Goal: Task Accomplishment & Management: Manage account settings

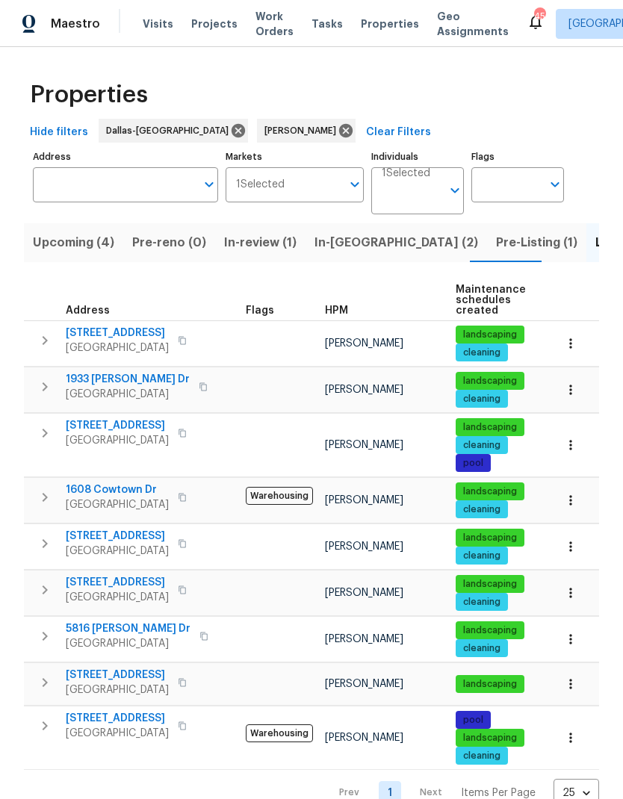
scroll to position [0, 17]
click at [102, 372] on span "1933 Sampsell Dr" at bounding box center [128, 379] width 124 height 15
click at [116, 418] on span "2206 Hunter Place Ln" at bounding box center [117, 425] width 103 height 15
click at [110, 326] on span "2201 Shady Meadow Ct" at bounding box center [117, 333] width 103 height 15
click at [43, 424] on icon "button" at bounding box center [45, 433] width 18 height 18
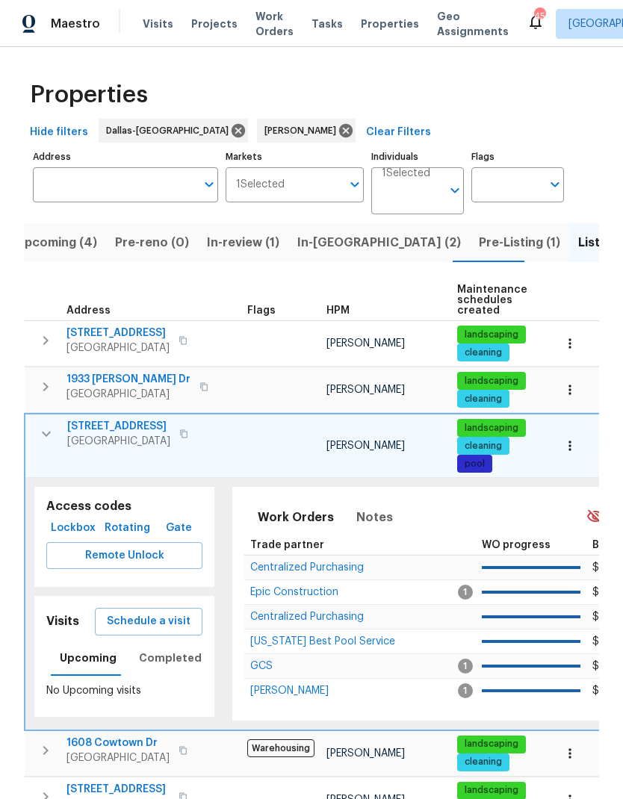
click at [129, 547] on span "Remote Unlock" at bounding box center [124, 556] width 132 height 19
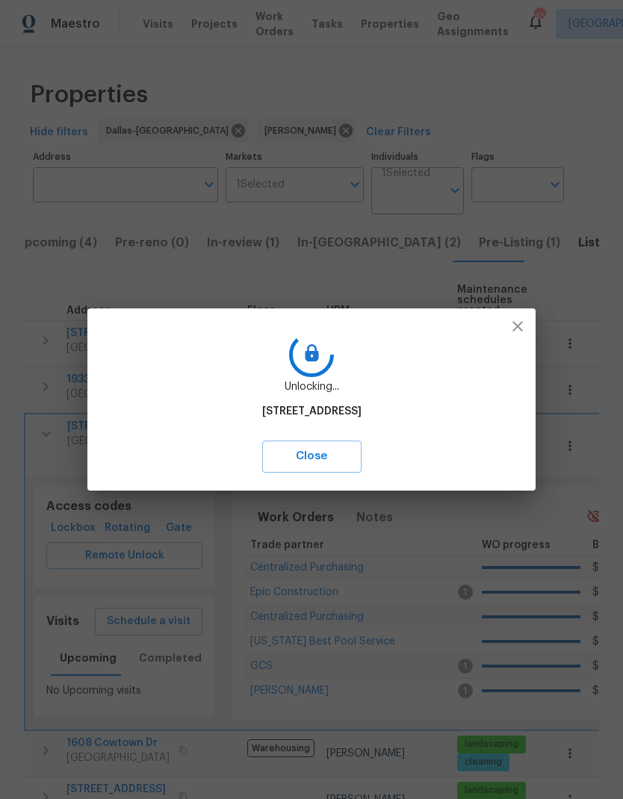
click at [345, 466] on span "Close" at bounding box center [312, 456] width 66 height 19
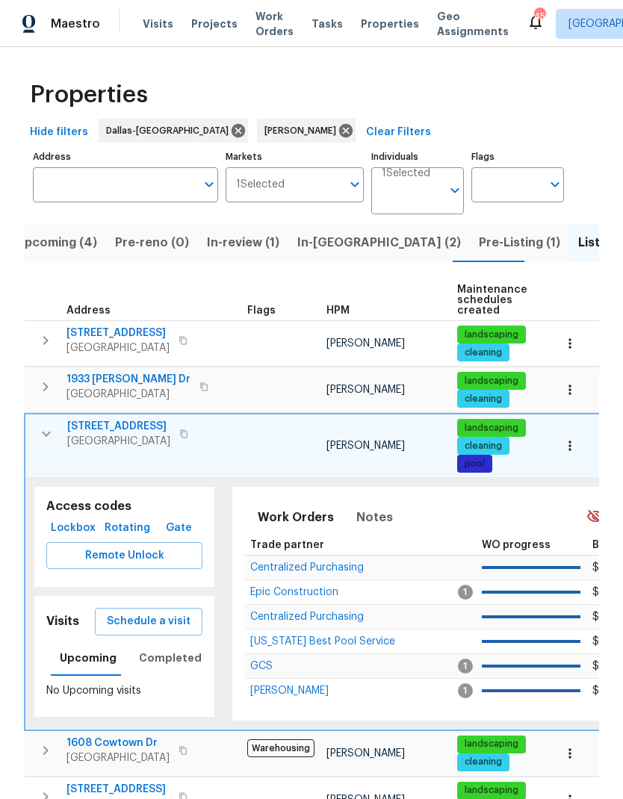
click at [146, 612] on span "Schedule a visit" at bounding box center [149, 621] width 84 height 19
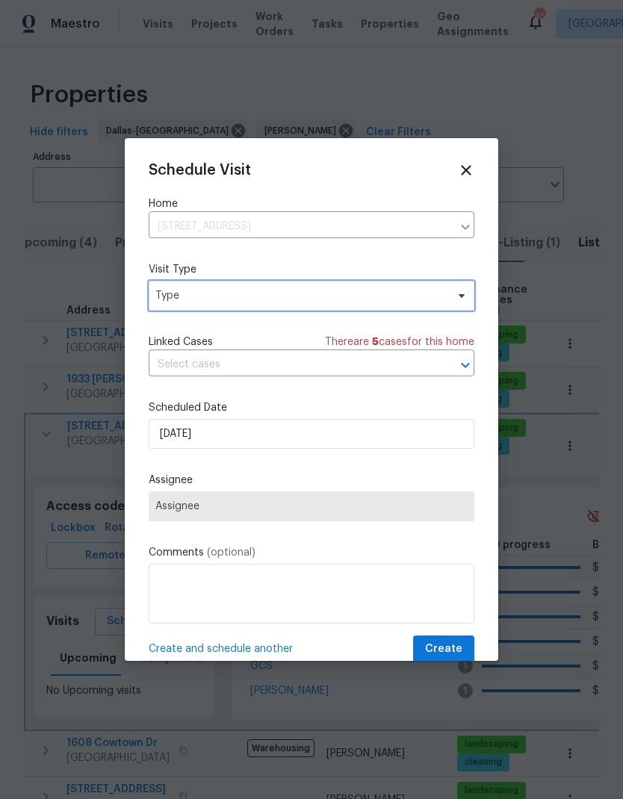
click at [452, 295] on span at bounding box center [459, 296] width 16 height 12
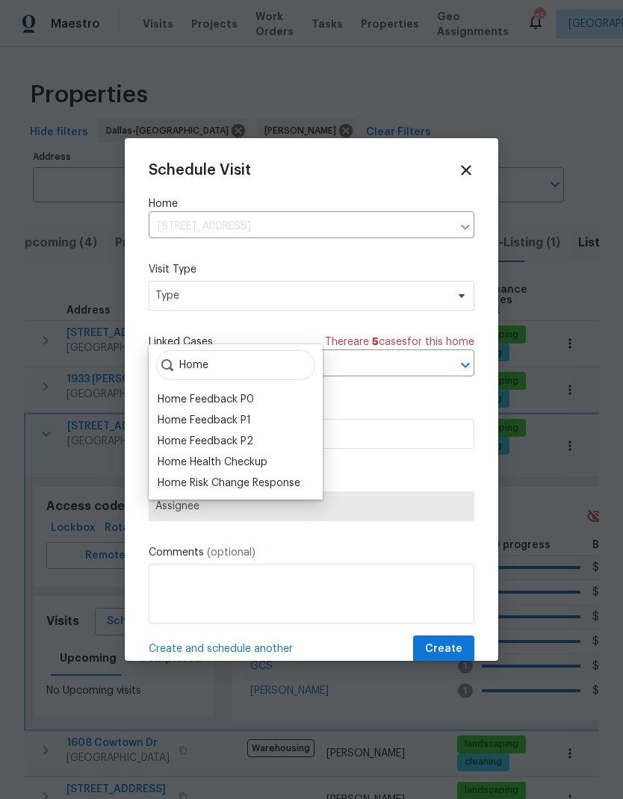
type input "Home"
click at [199, 455] on div "Home Health Checkup" at bounding box center [213, 462] width 110 height 15
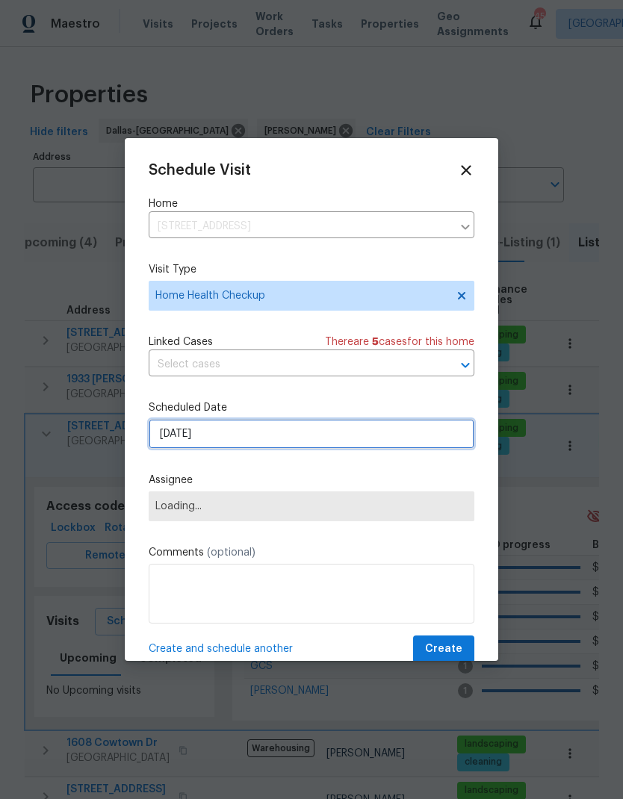
click at [382, 439] on input "10/14/2025" at bounding box center [312, 434] width 326 height 30
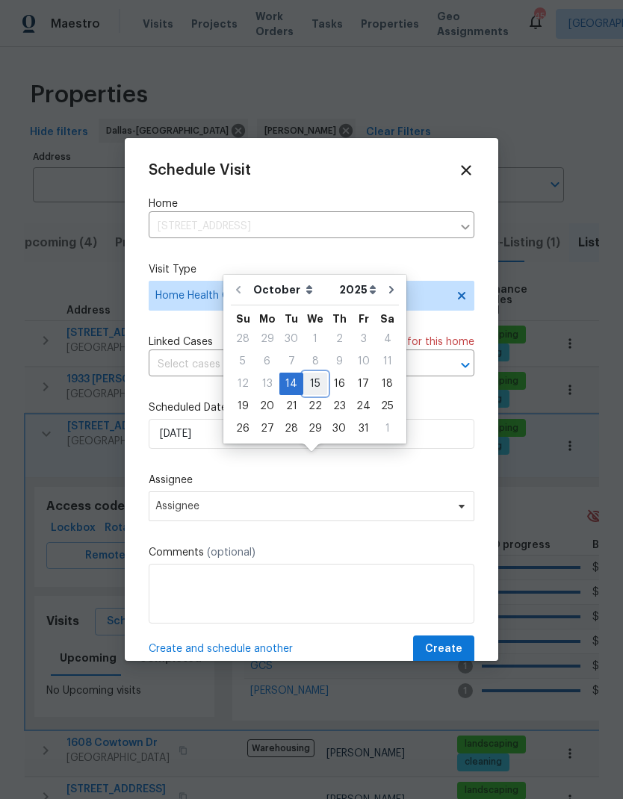
click at [317, 373] on div "15" at bounding box center [315, 383] width 24 height 21
type input "10/15/2025"
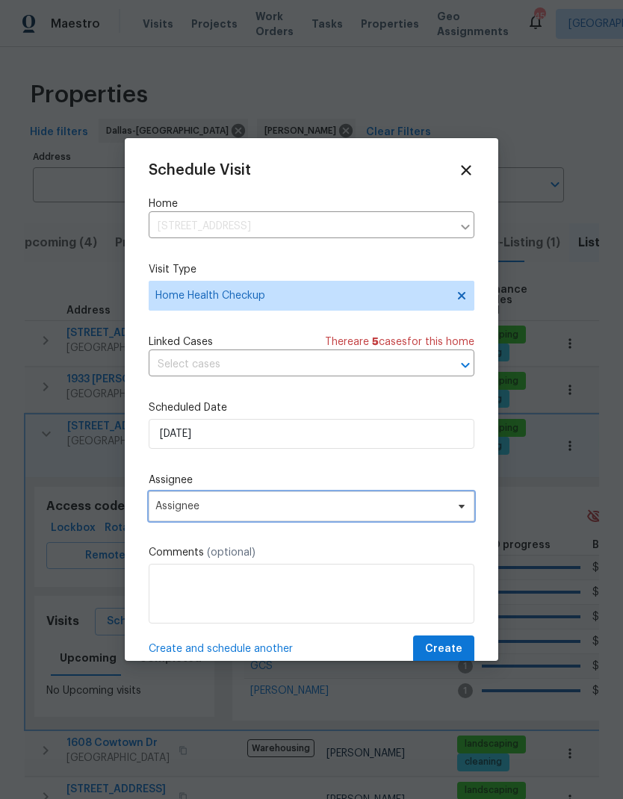
click at [441, 503] on span "Assignee" at bounding box center [312, 506] width 326 height 30
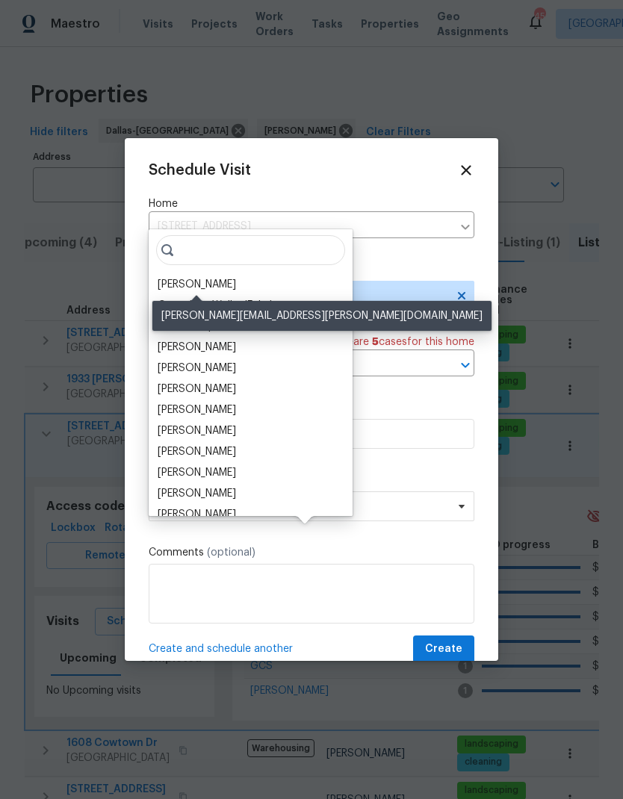
click at [192, 277] on div "[PERSON_NAME]" at bounding box center [197, 284] width 78 height 15
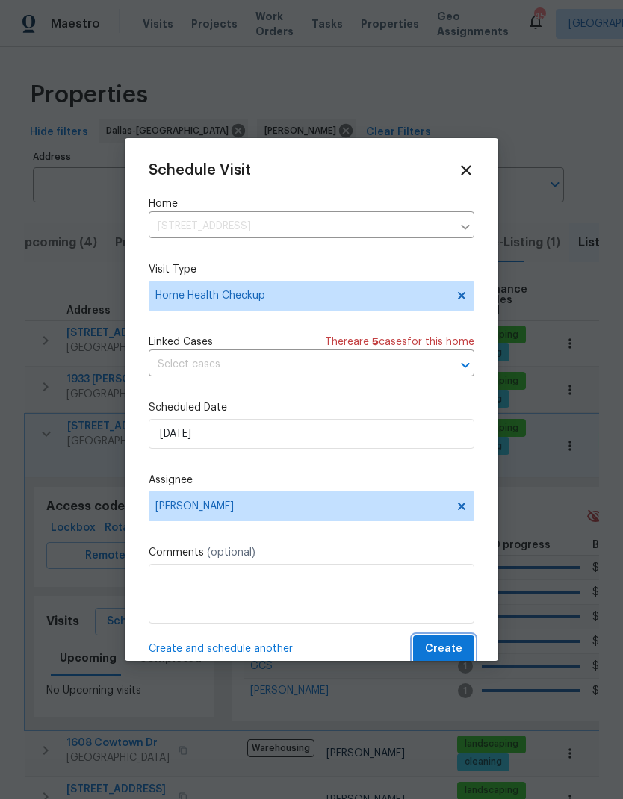
click at [454, 647] on span "Create" at bounding box center [443, 649] width 37 height 19
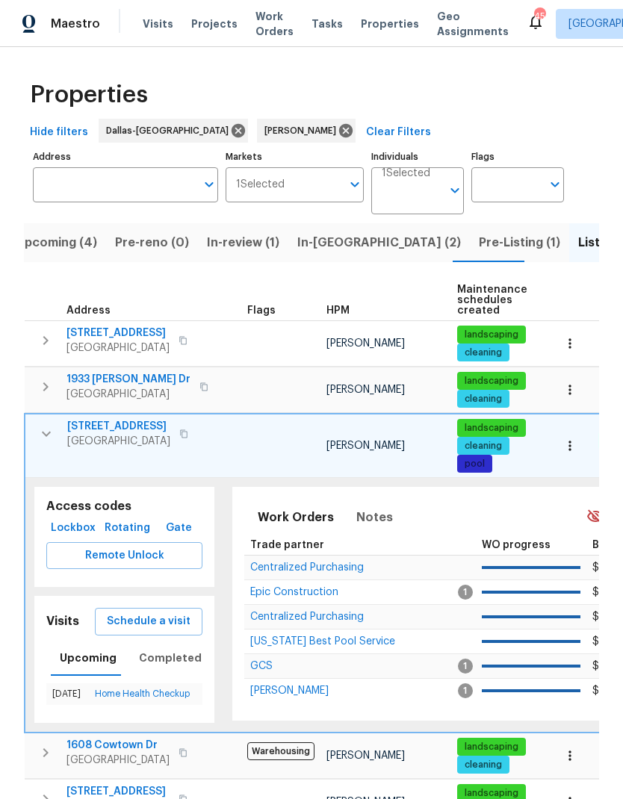
click at [44, 425] on icon "button" at bounding box center [46, 434] width 18 height 18
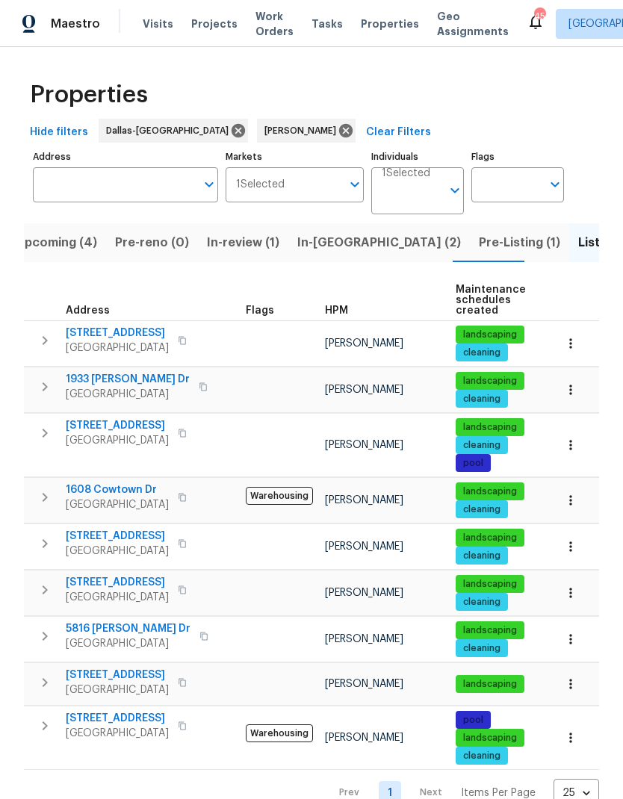
click at [105, 529] on span "3310 Bryn Mawr Dr" at bounding box center [117, 536] width 103 height 15
click at [109, 575] on span "5804 Grenada Ct" at bounding box center [117, 582] width 103 height 15
click at [43, 529] on button "button" at bounding box center [45, 544] width 30 height 30
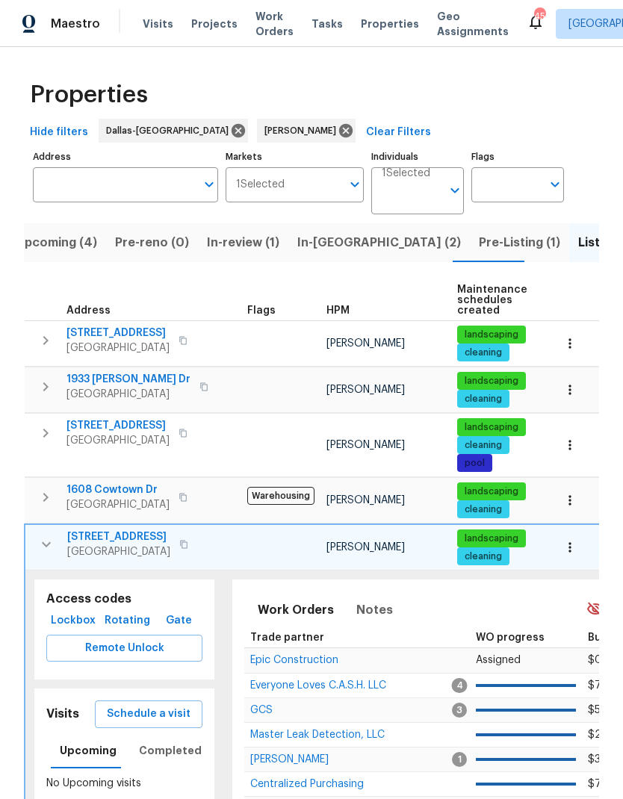
click at [136, 705] on span "Schedule a visit" at bounding box center [149, 714] width 84 height 19
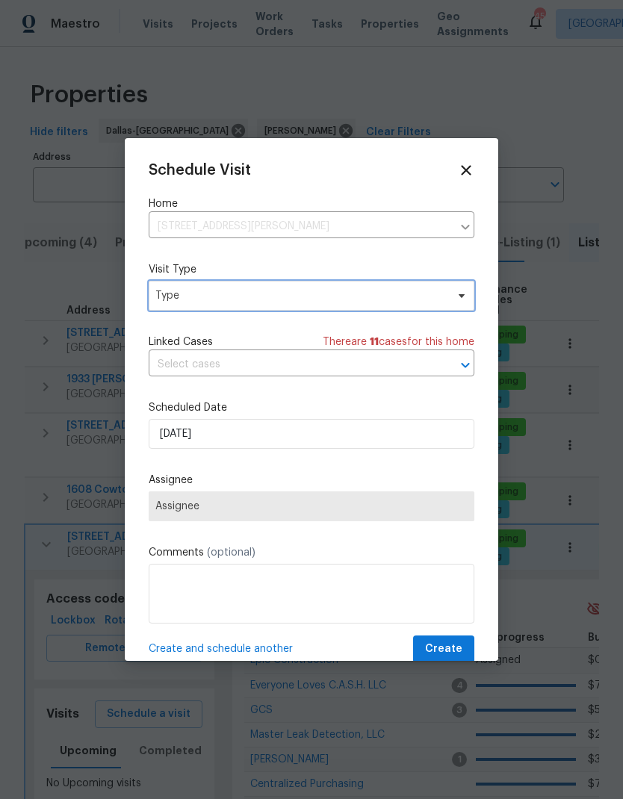
click at [180, 293] on span "Type" at bounding box center [300, 295] width 291 height 15
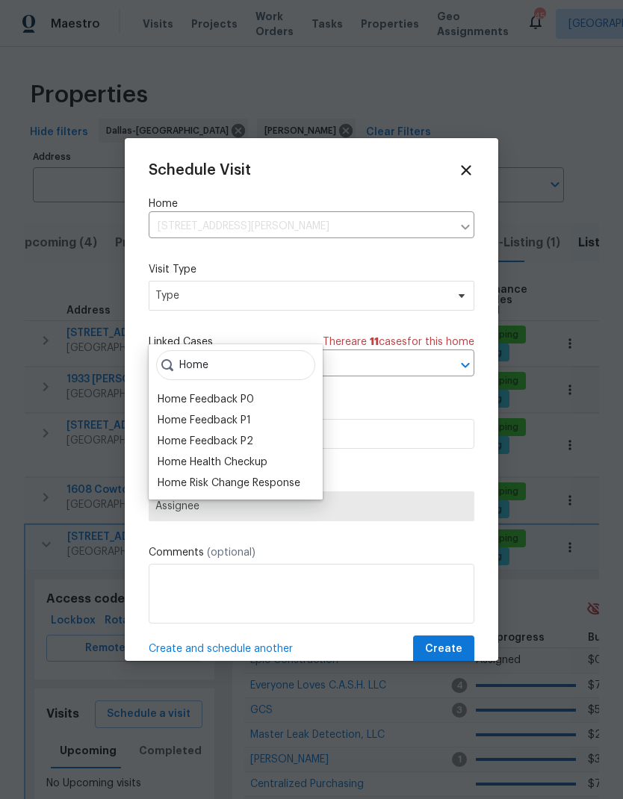
type input "Home"
click at [204, 455] on div "Home Health Checkup" at bounding box center [213, 462] width 110 height 15
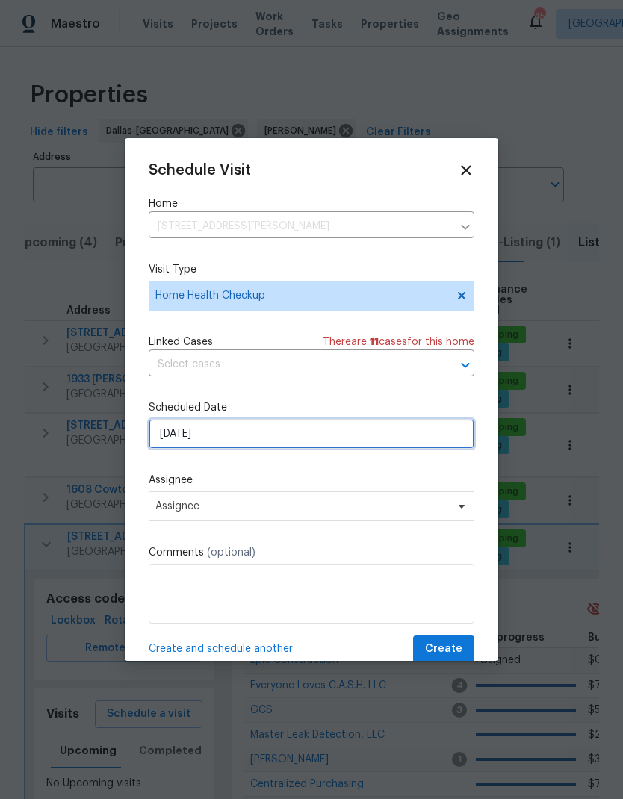
click at [187, 435] on input "10/14/2025" at bounding box center [312, 434] width 326 height 30
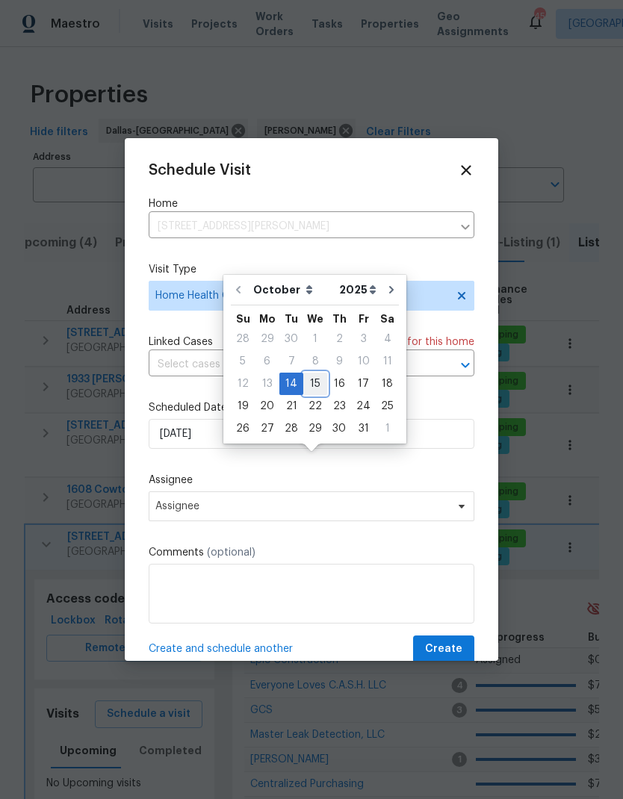
click at [312, 373] on div "15" at bounding box center [315, 383] width 24 height 21
type input "10/15/2025"
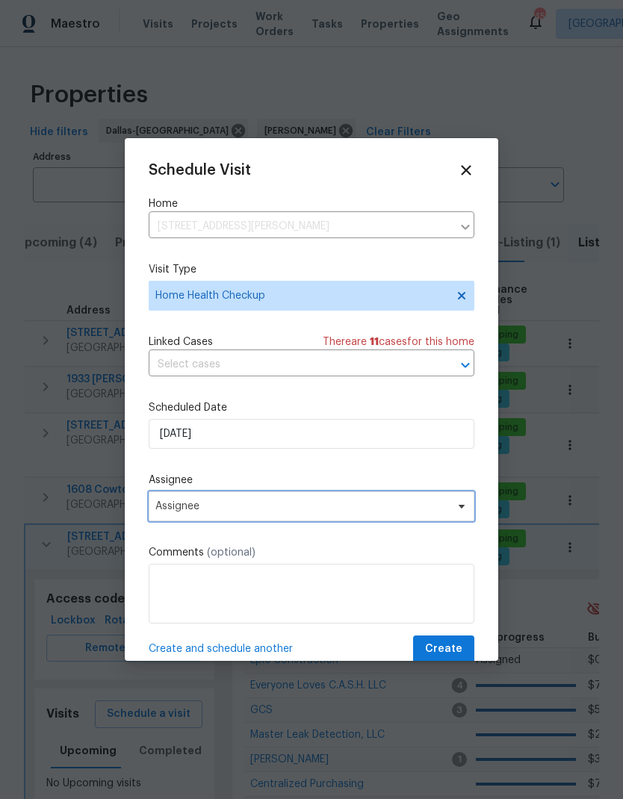
click at [378, 510] on span "Assignee" at bounding box center [301, 506] width 293 height 12
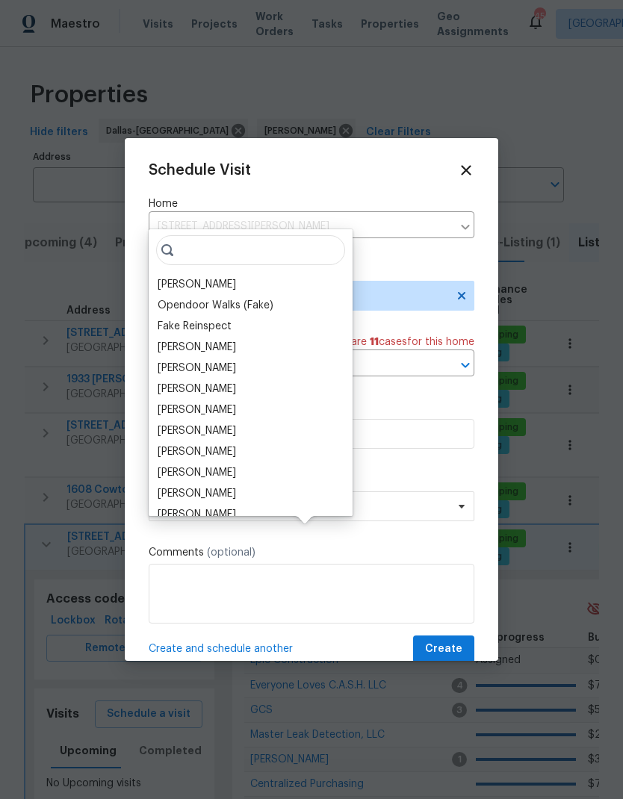
click at [227, 277] on div "[PERSON_NAME]" at bounding box center [197, 284] width 78 height 15
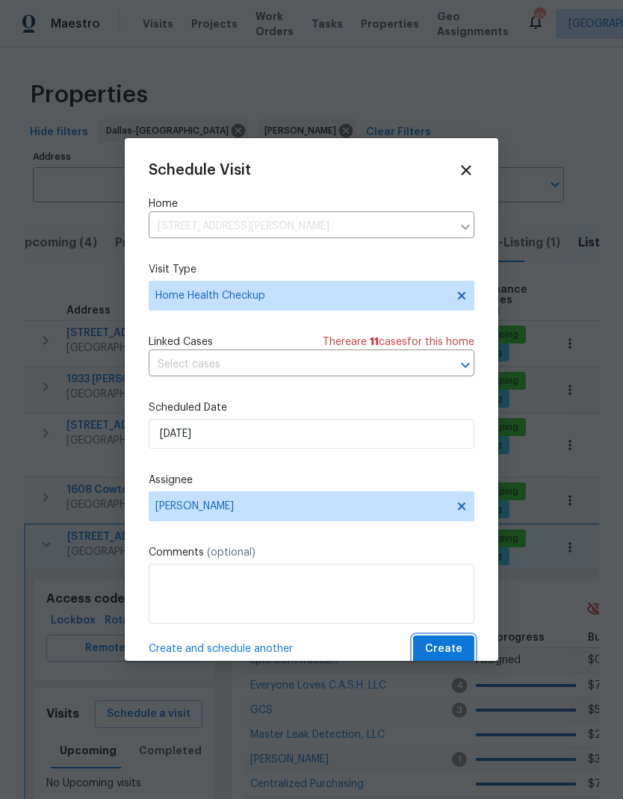
click at [444, 648] on span "Create" at bounding box center [443, 649] width 37 height 19
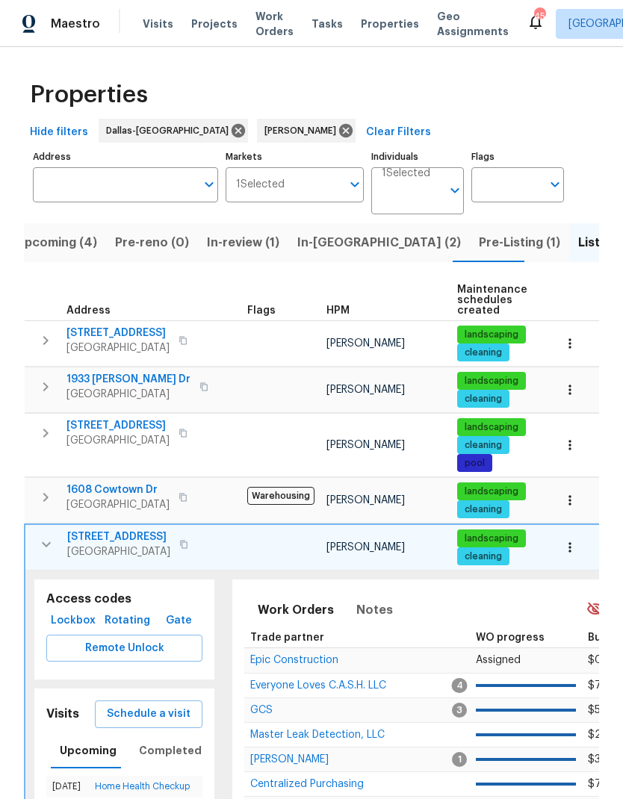
click at [46, 535] on icon "button" at bounding box center [46, 544] width 18 height 18
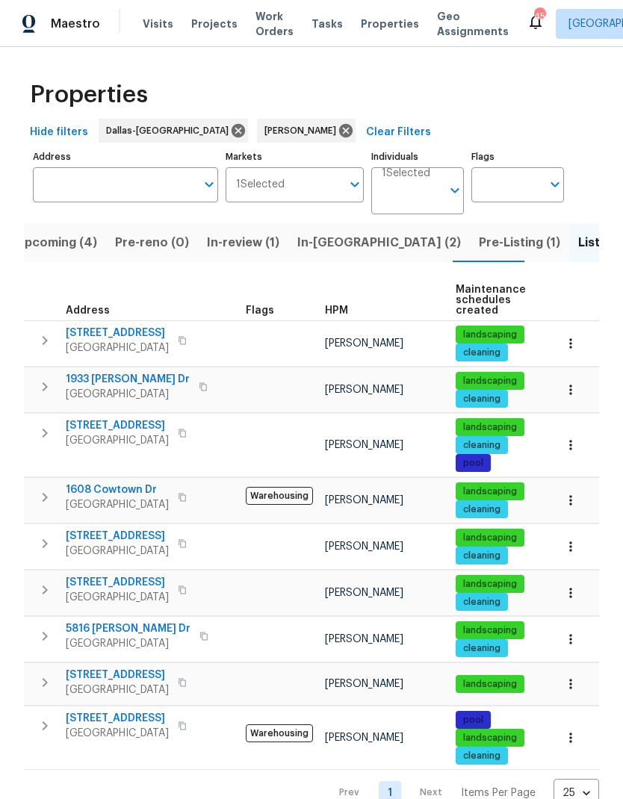
click at [34, 575] on button "button" at bounding box center [45, 590] width 30 height 30
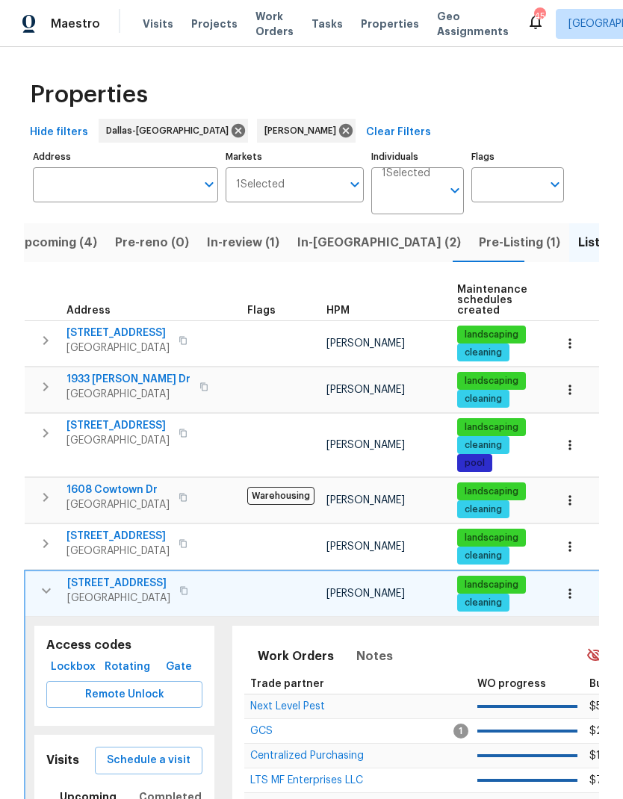
click at [145, 751] on span "Schedule a visit" at bounding box center [149, 760] width 84 height 19
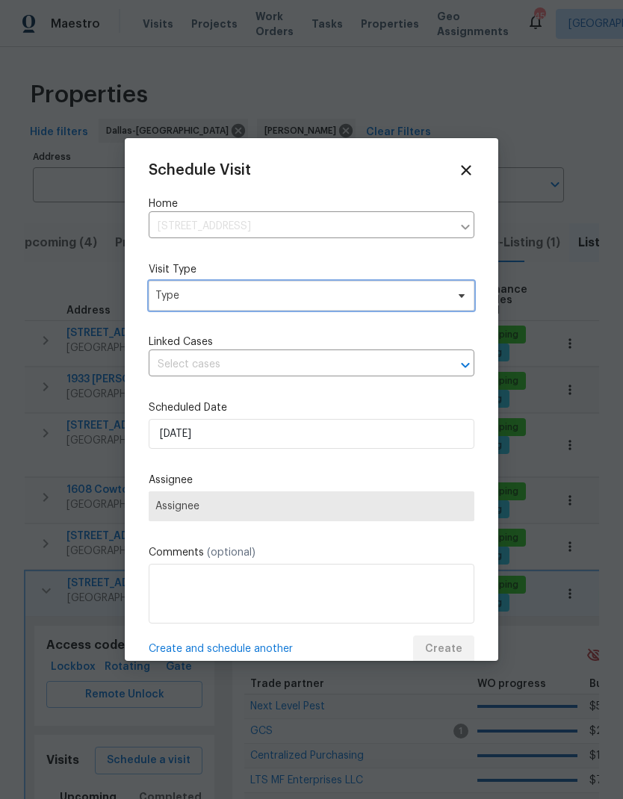
click at [190, 292] on span "Type" at bounding box center [300, 295] width 291 height 15
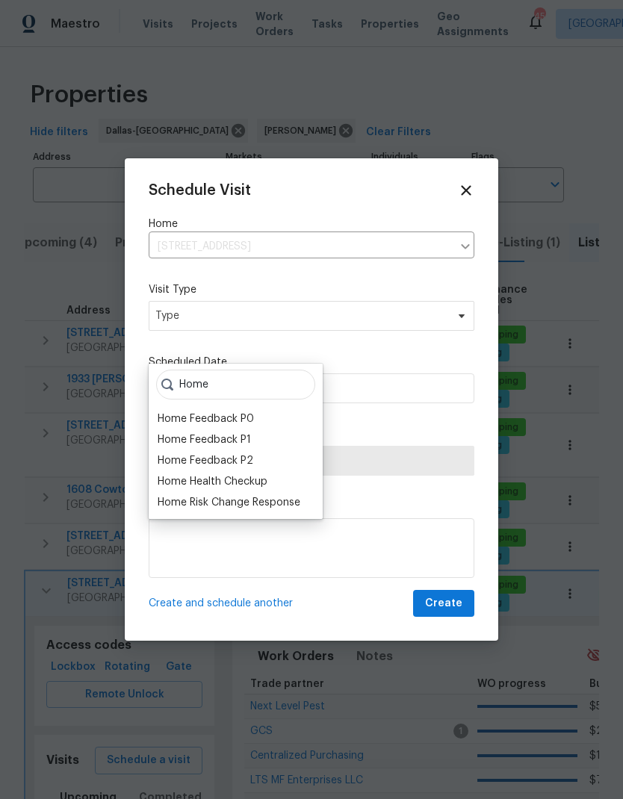
type input "Home"
click at [205, 474] on div "Home Health Checkup" at bounding box center [213, 481] width 110 height 15
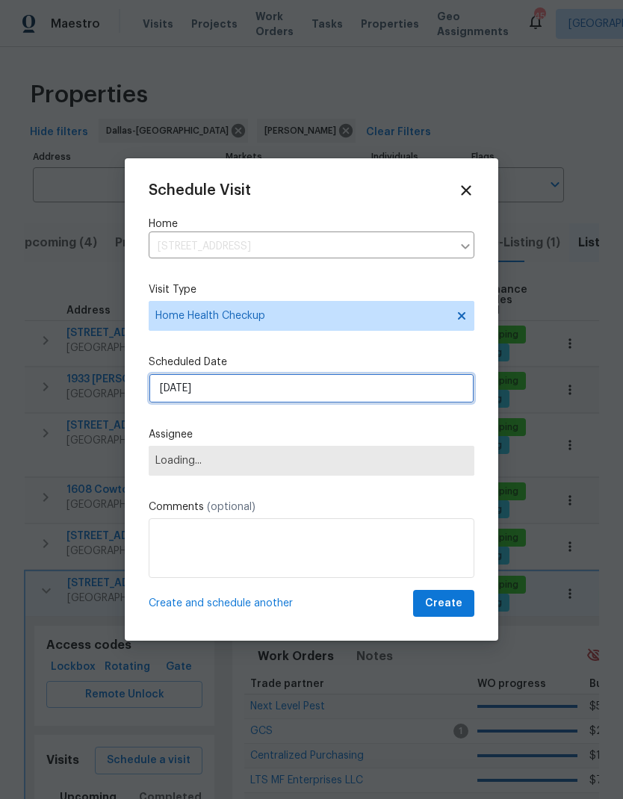
click at [369, 379] on input "10/14/2025" at bounding box center [312, 388] width 326 height 30
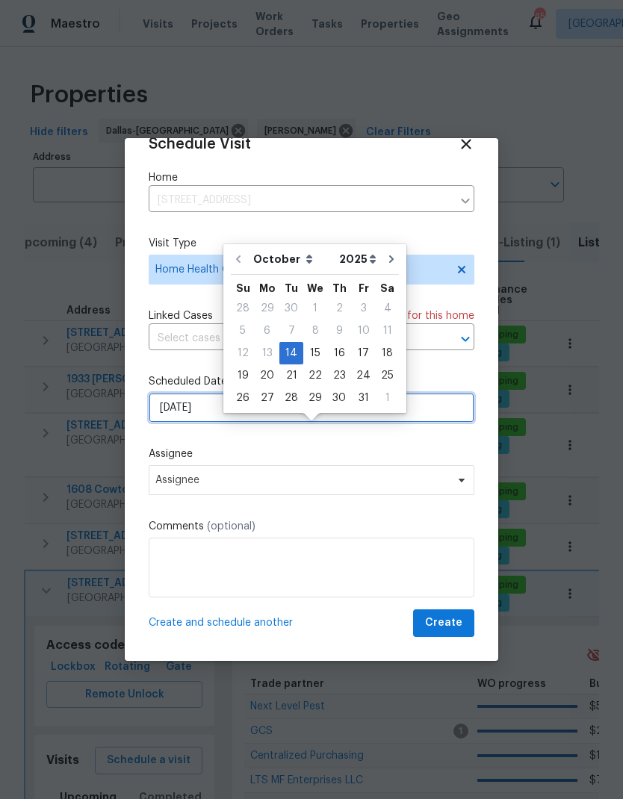
scroll to position [29, 0]
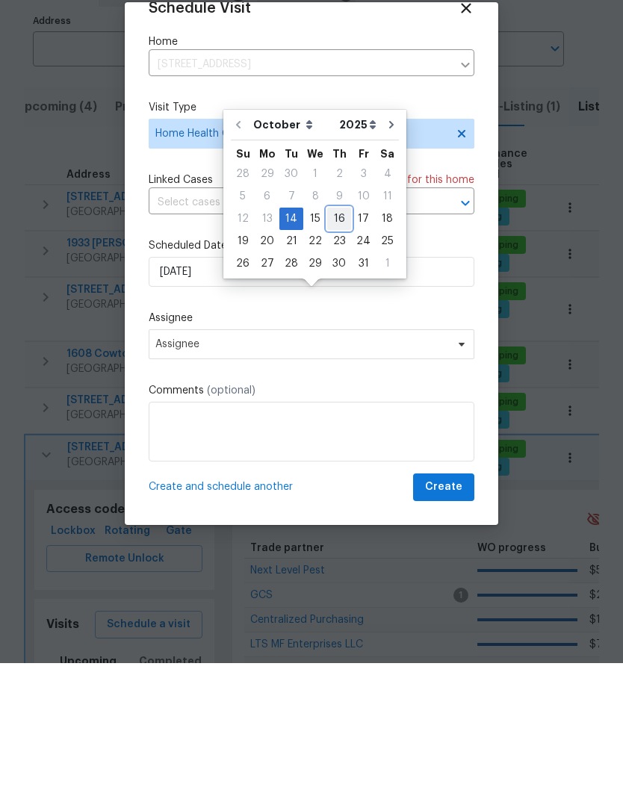
click at [337, 344] on div "16" at bounding box center [339, 354] width 24 height 21
type input "10/16/2025"
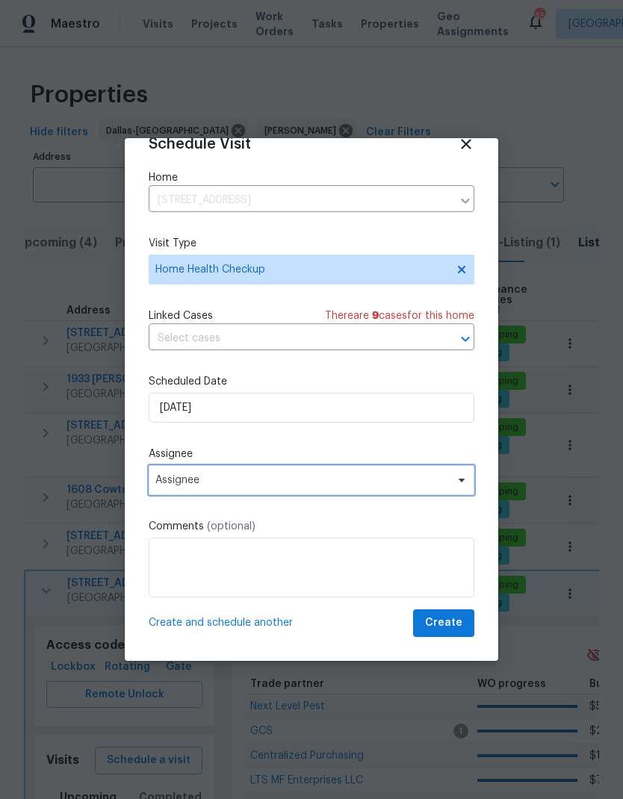
click at [423, 482] on span "Assignee" at bounding box center [301, 480] width 293 height 12
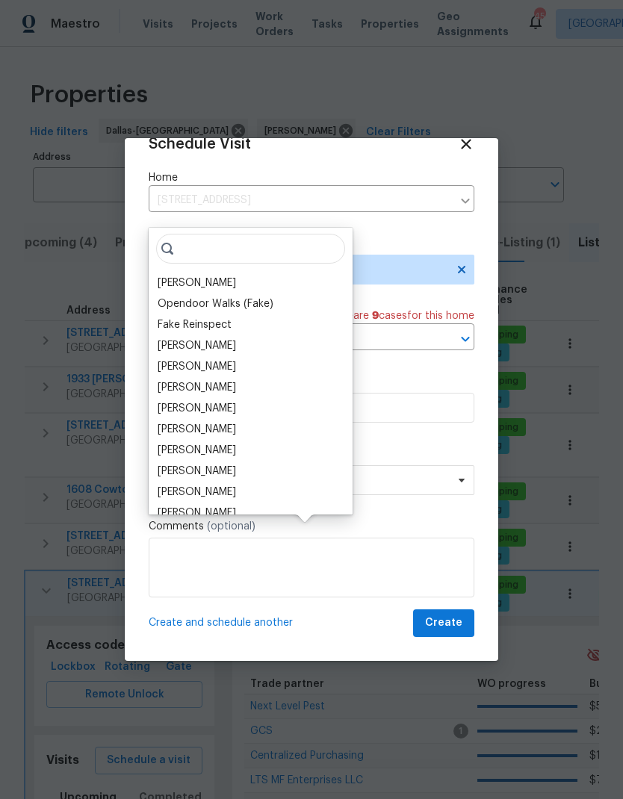
click at [234, 273] on div "[PERSON_NAME]" at bounding box center [250, 283] width 195 height 21
click at [234, 276] on div "[PERSON_NAME]" at bounding box center [197, 283] width 78 height 15
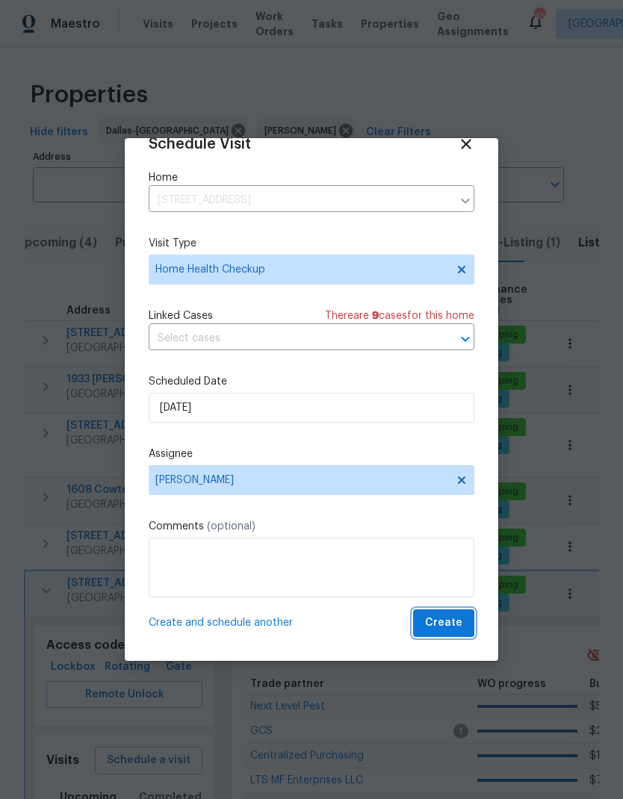
click at [456, 626] on span "Create" at bounding box center [443, 623] width 37 height 19
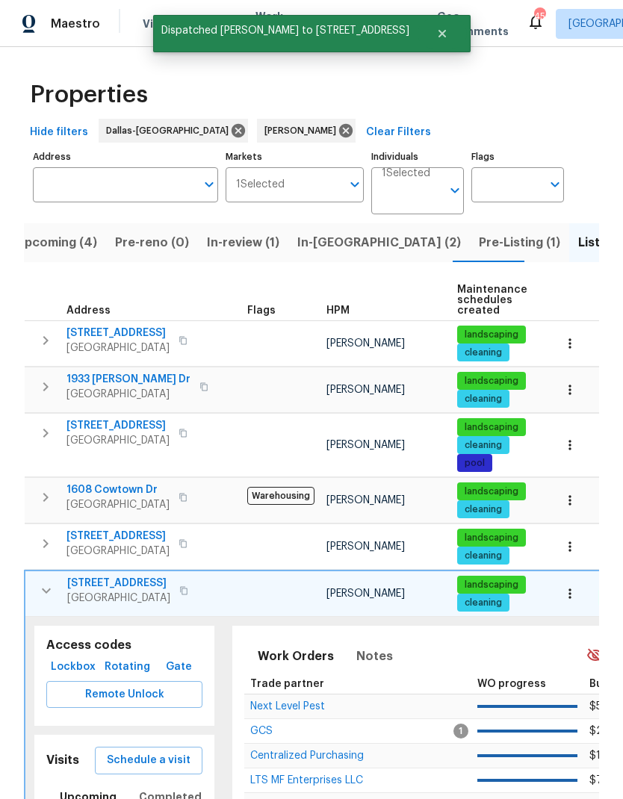
click at [46, 588] on icon "button" at bounding box center [46, 590] width 9 height 5
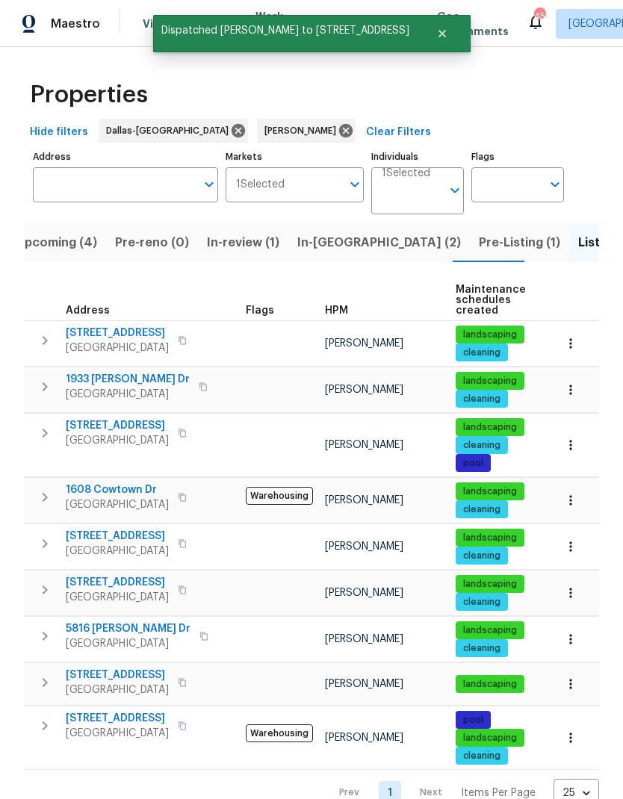
scroll to position [32, 0]
click at [43, 674] on icon "button" at bounding box center [45, 683] width 18 height 18
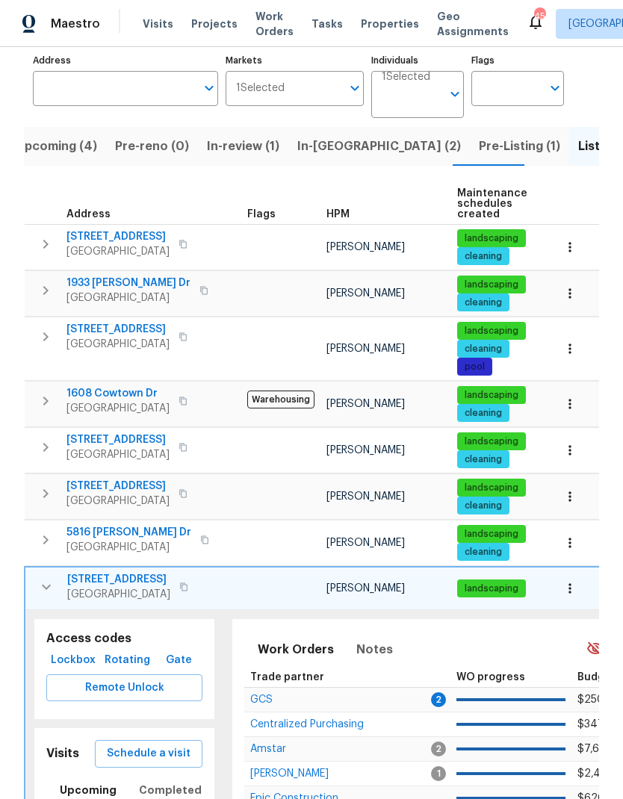
scroll to position [120, 0]
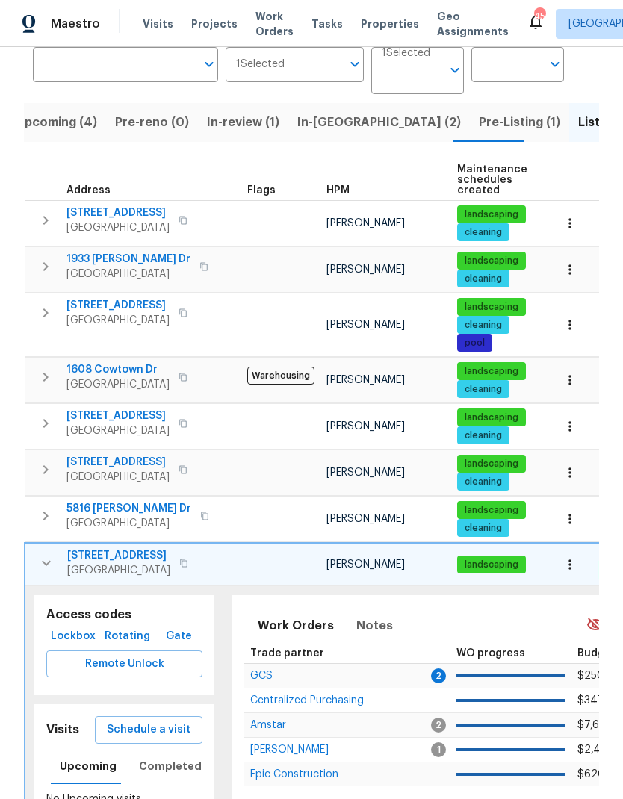
click at [152, 721] on span "Schedule a visit" at bounding box center [149, 730] width 84 height 19
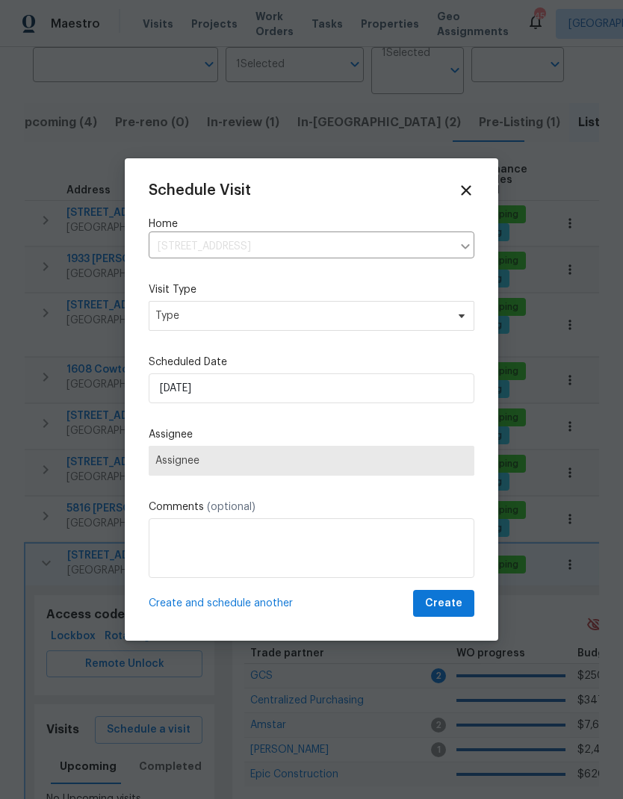
click at [373, 291] on label "Visit Type" at bounding box center [312, 289] width 326 height 15
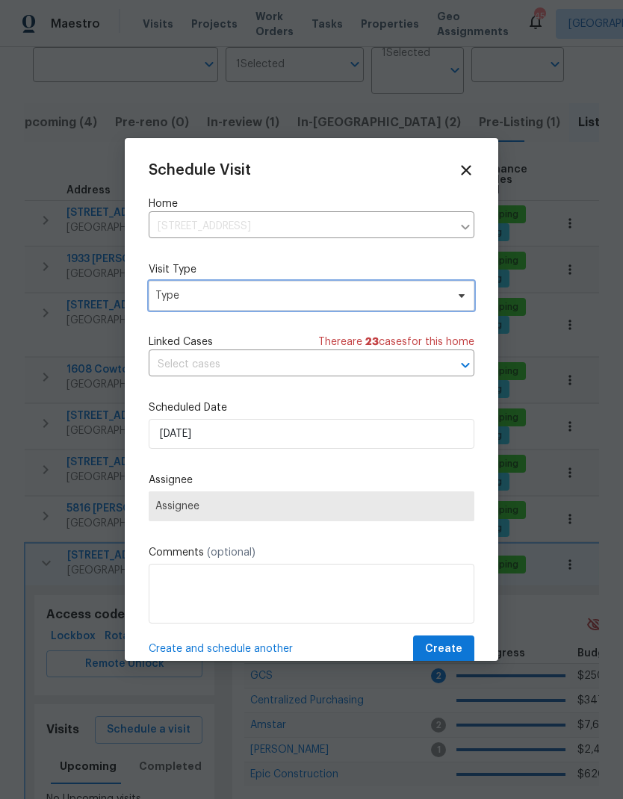
click at [406, 298] on span "Type" at bounding box center [300, 295] width 291 height 15
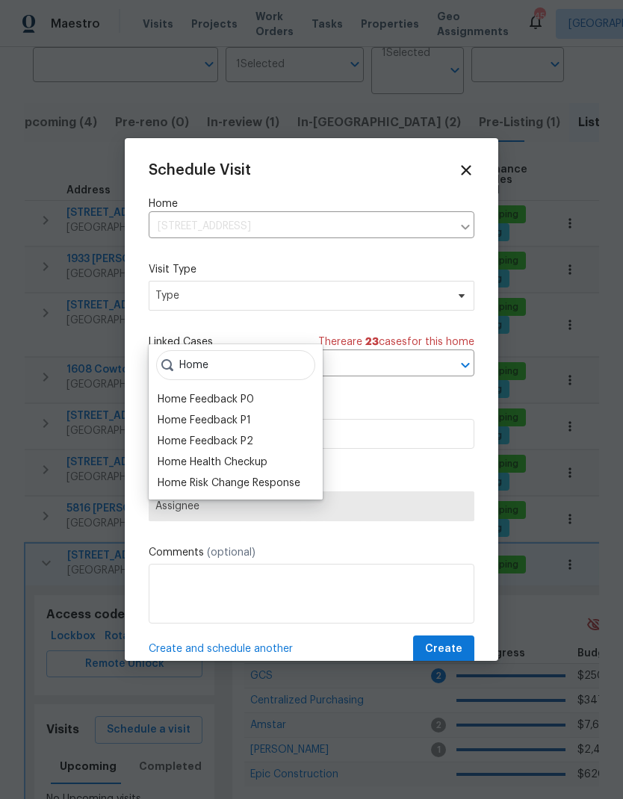
type input "Home"
click at [199, 455] on div "Home Health Checkup" at bounding box center [213, 462] width 110 height 15
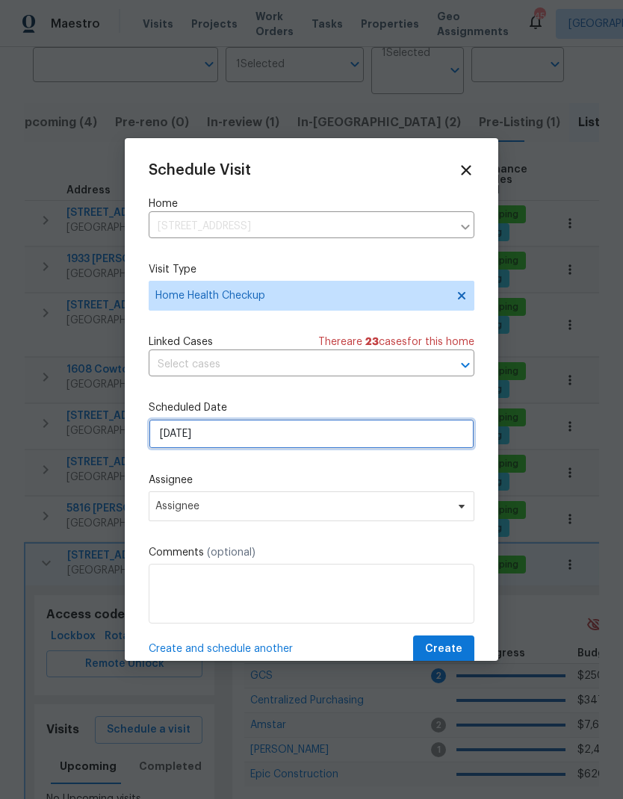
click at [388, 441] on input "10/14/2025" at bounding box center [312, 434] width 326 height 30
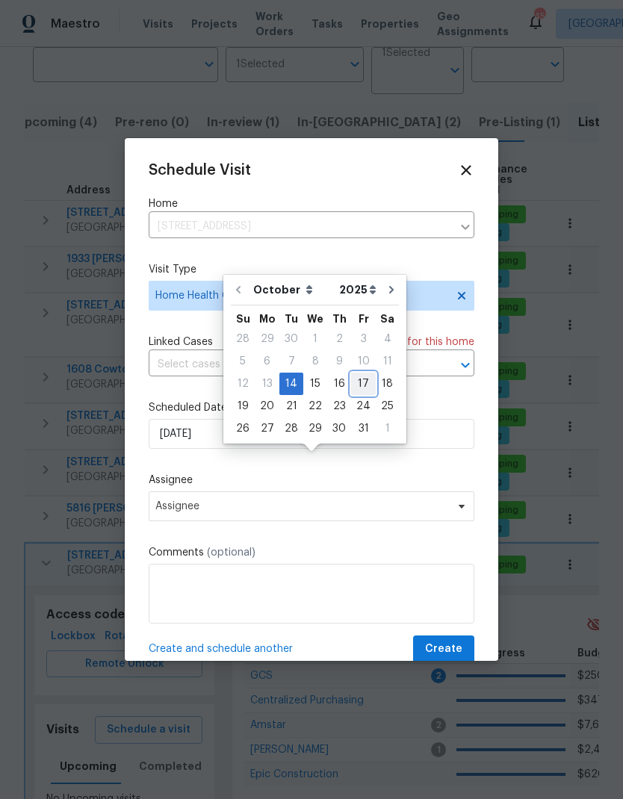
click at [360, 373] on div "17" at bounding box center [363, 383] width 25 height 21
type input "10/17/2025"
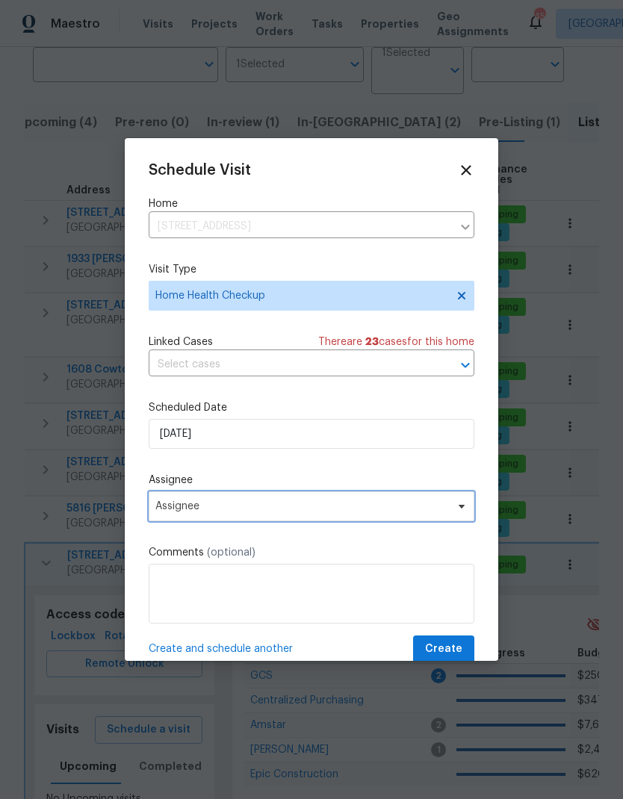
click at [385, 505] on span "Assignee" at bounding box center [301, 506] width 293 height 12
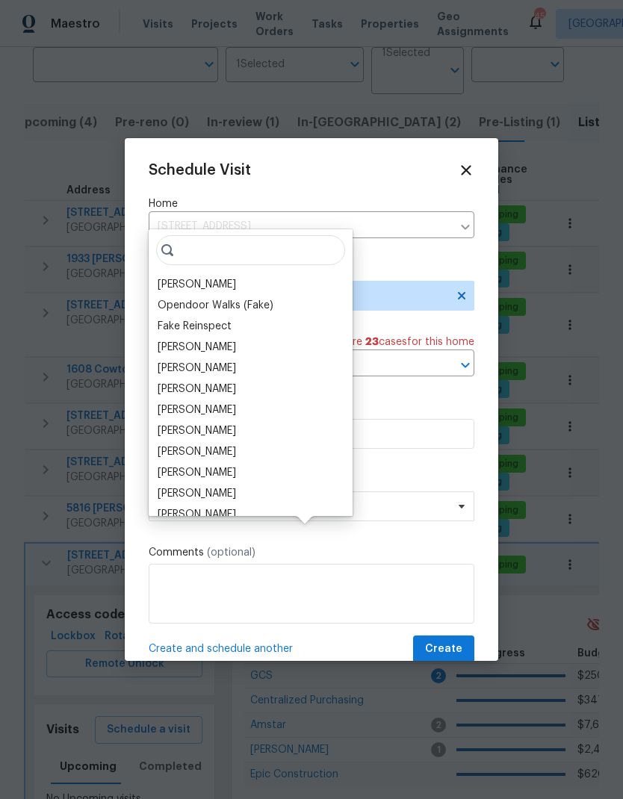
click at [228, 277] on div "[PERSON_NAME]" at bounding box center [197, 284] width 78 height 15
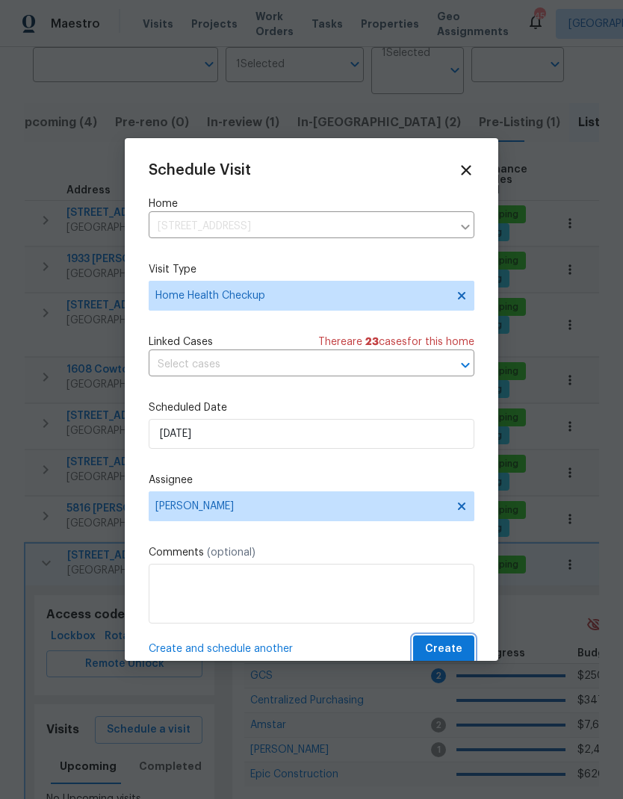
click at [449, 648] on span "Create" at bounding box center [443, 649] width 37 height 19
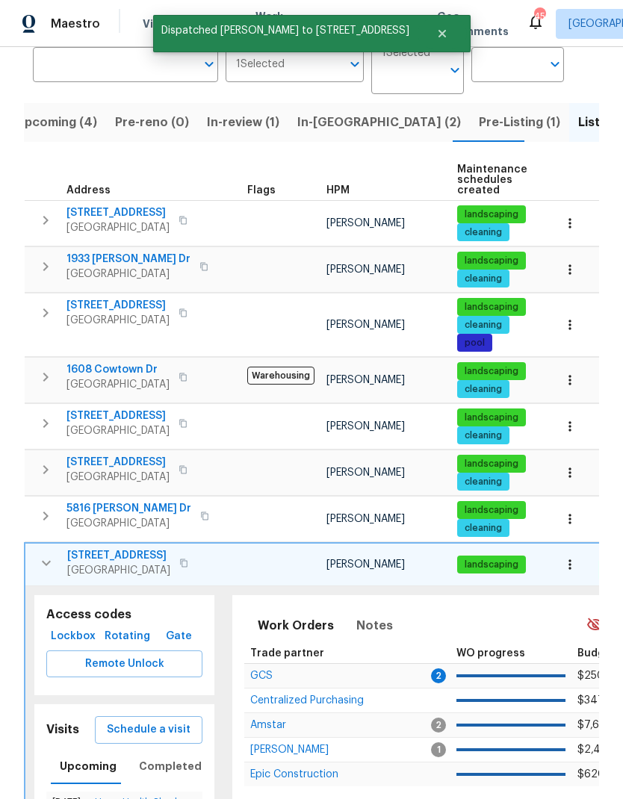
click at [43, 554] on icon "button" at bounding box center [46, 563] width 18 height 18
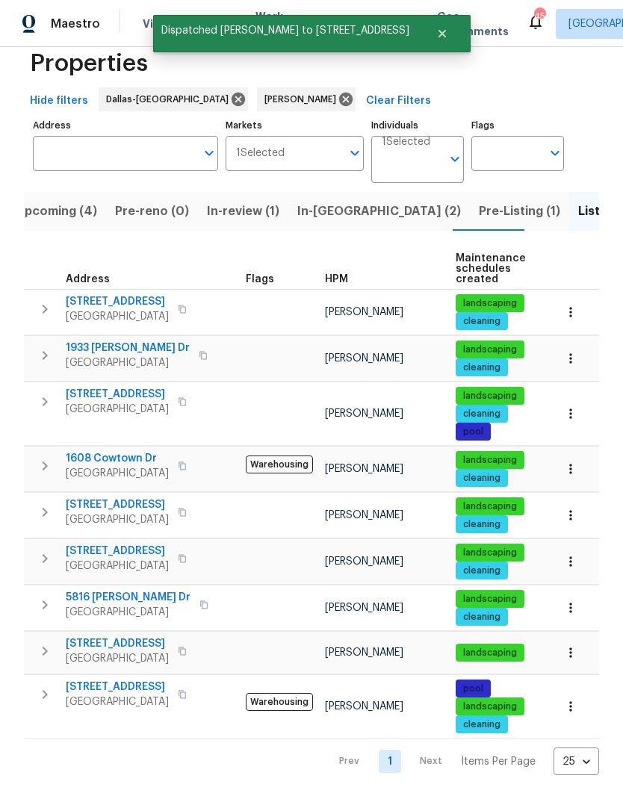
scroll to position [0, 0]
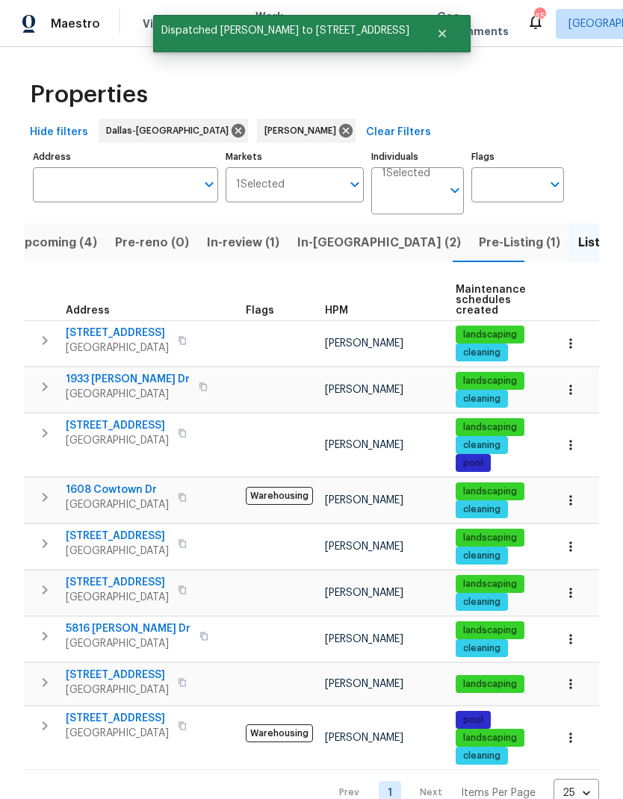
click at [45, 717] on icon "button" at bounding box center [45, 726] width 18 height 18
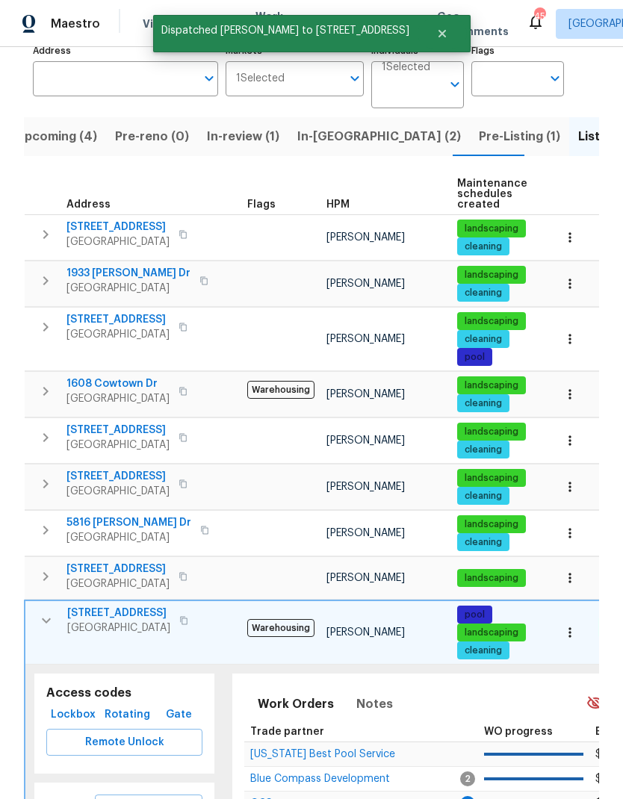
scroll to position [134, 0]
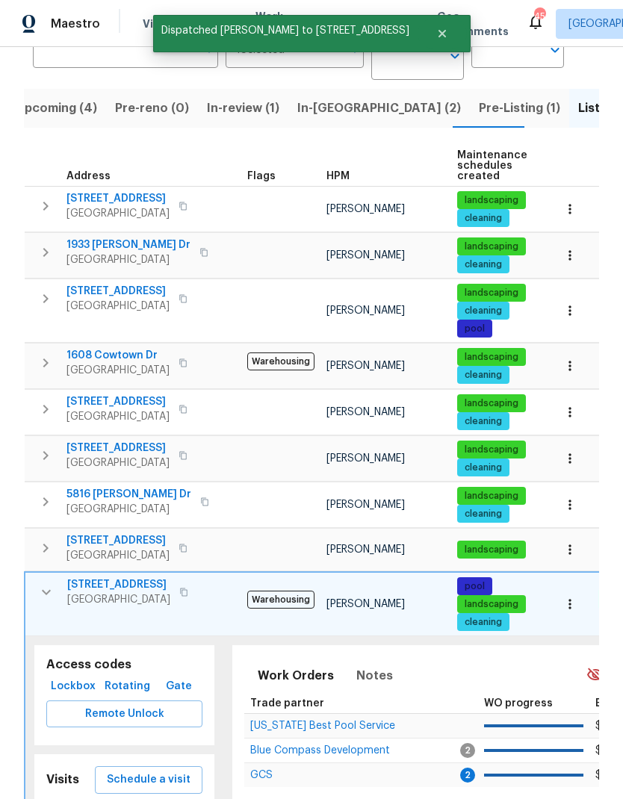
click at [99, 577] on span "7217 Nosilla St" at bounding box center [118, 584] width 103 height 15
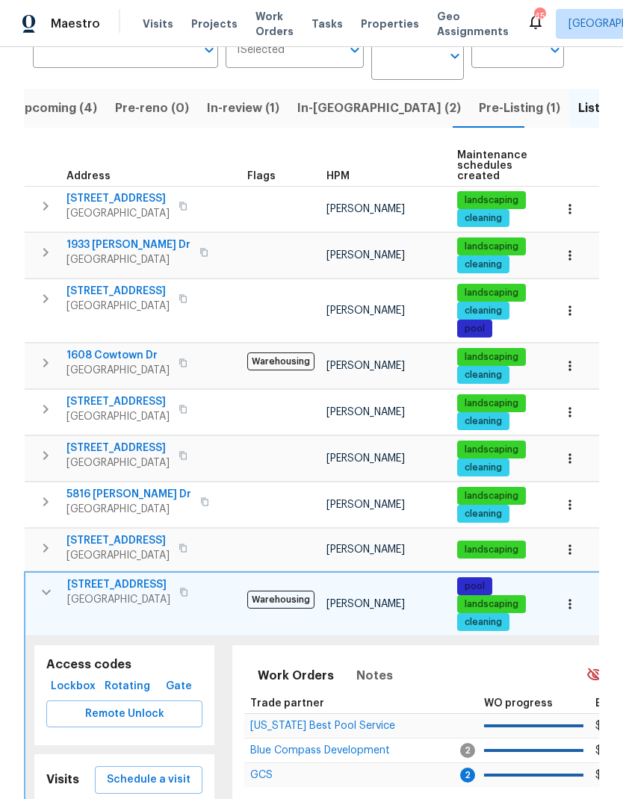
click at [37, 583] on icon "button" at bounding box center [46, 592] width 18 height 18
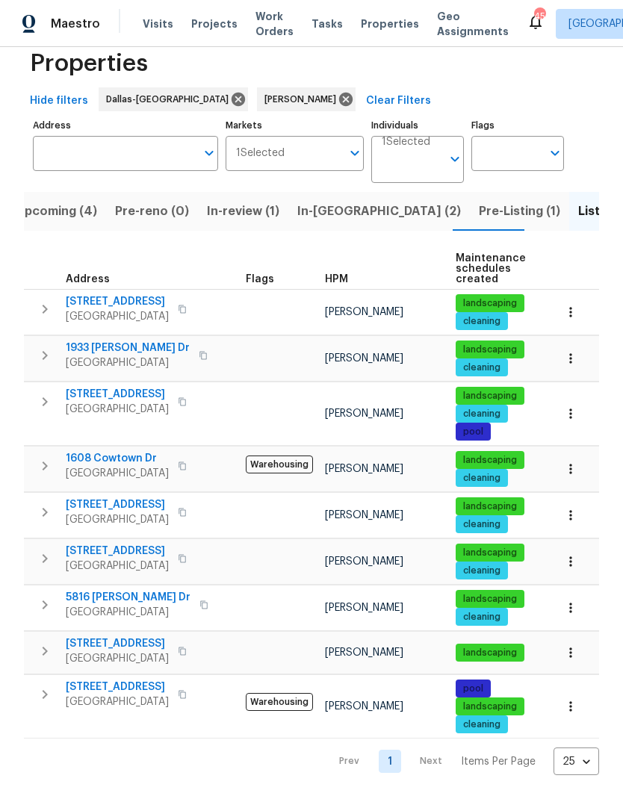
scroll to position [0, 0]
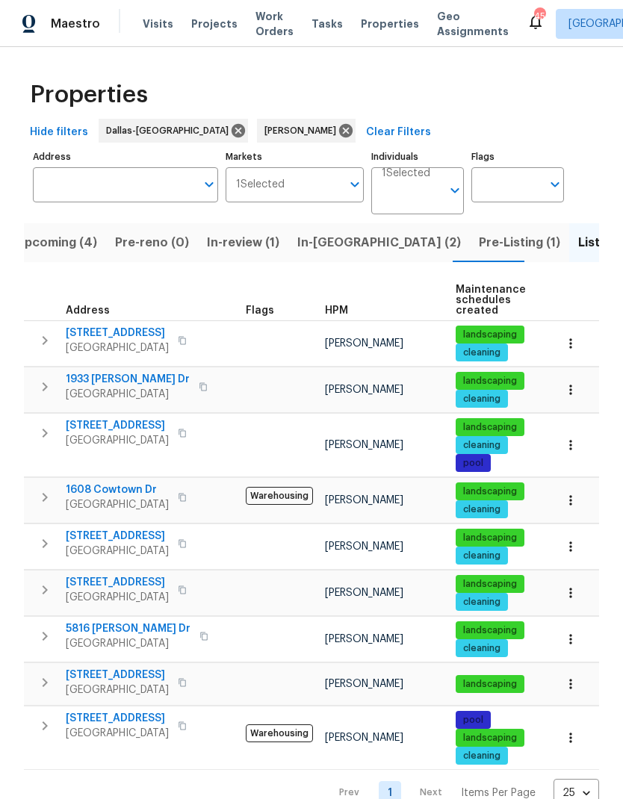
click at [43, 721] on icon "button" at bounding box center [45, 725] width 5 height 9
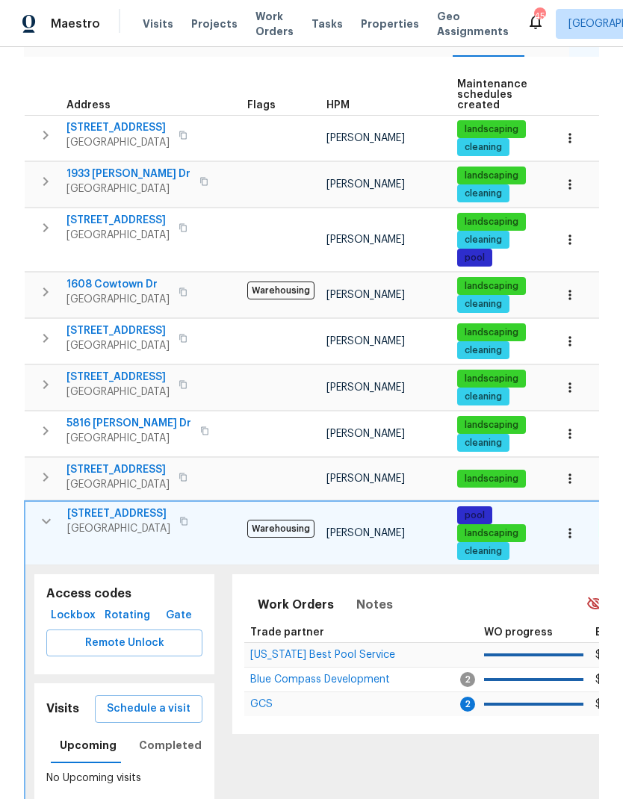
scroll to position [220, 0]
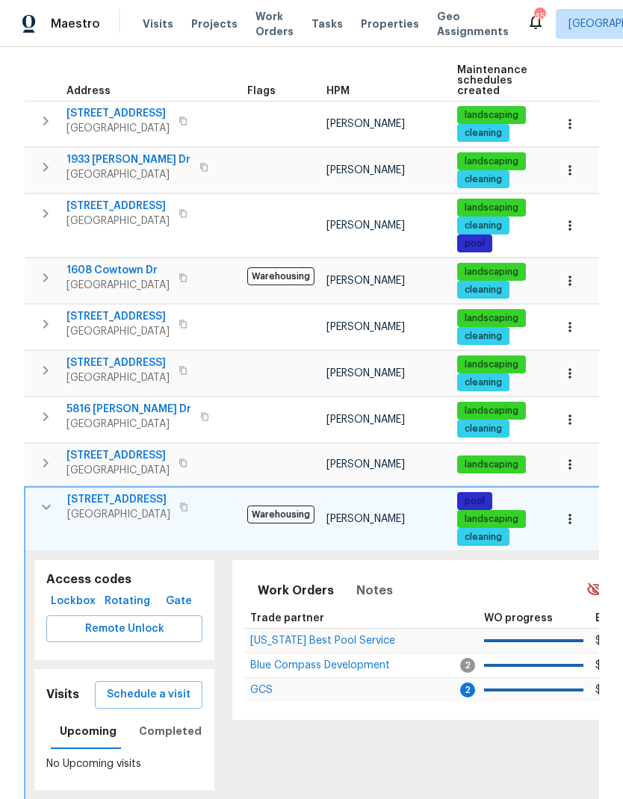
click at [165, 681] on button "Schedule a visit" at bounding box center [149, 695] width 108 height 28
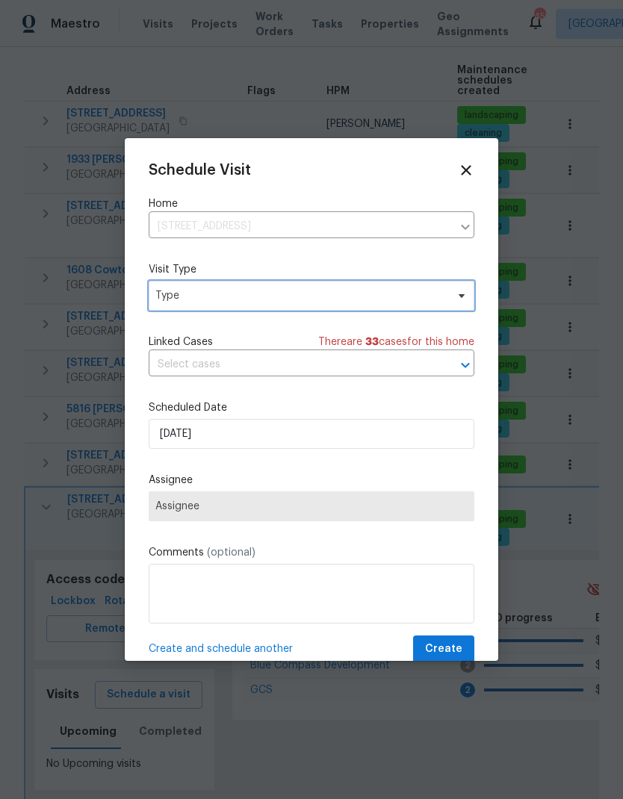
click at [377, 292] on span "Type" at bounding box center [300, 295] width 291 height 15
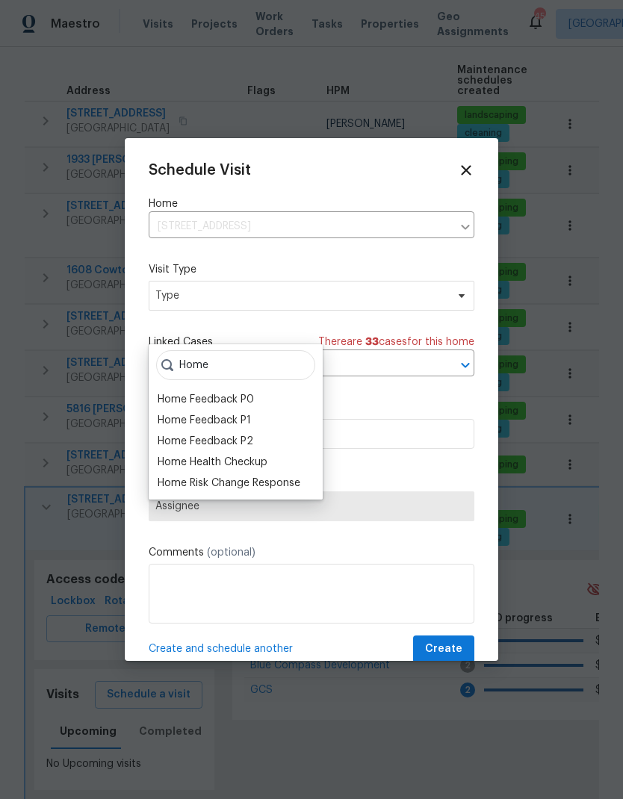
type input "Home"
click at [211, 455] on div "Home Health Checkup" at bounding box center [213, 462] width 110 height 15
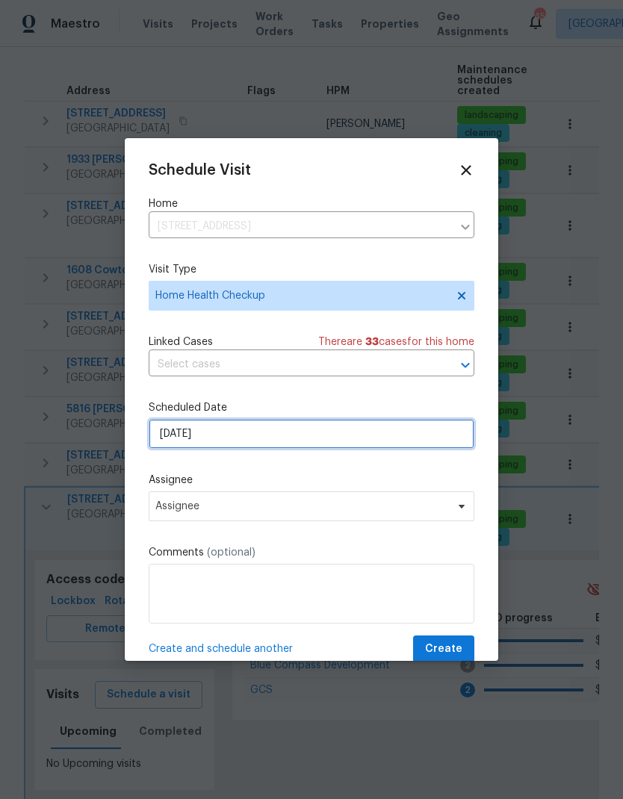
click at [376, 432] on input "10/14/2025" at bounding box center [312, 434] width 326 height 30
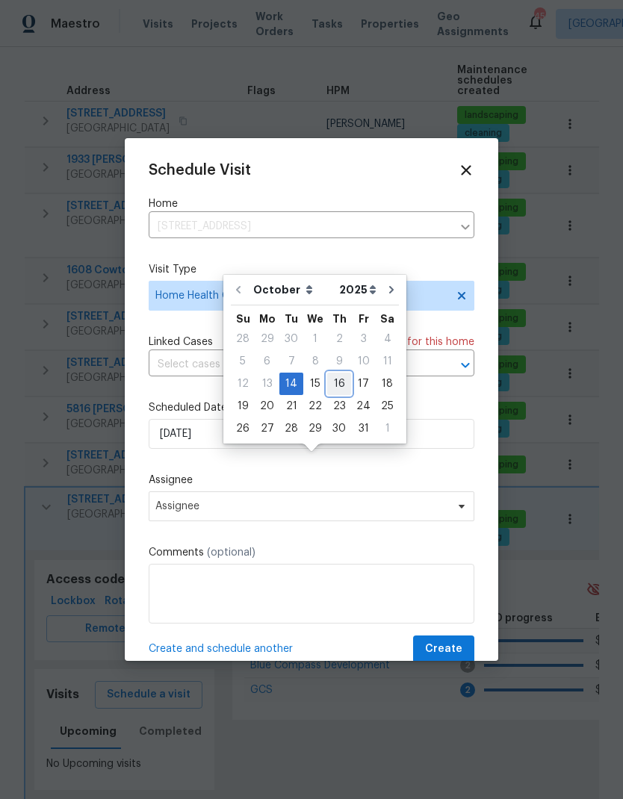
click at [338, 373] on div "16" at bounding box center [339, 383] width 24 height 21
type input "10/16/2025"
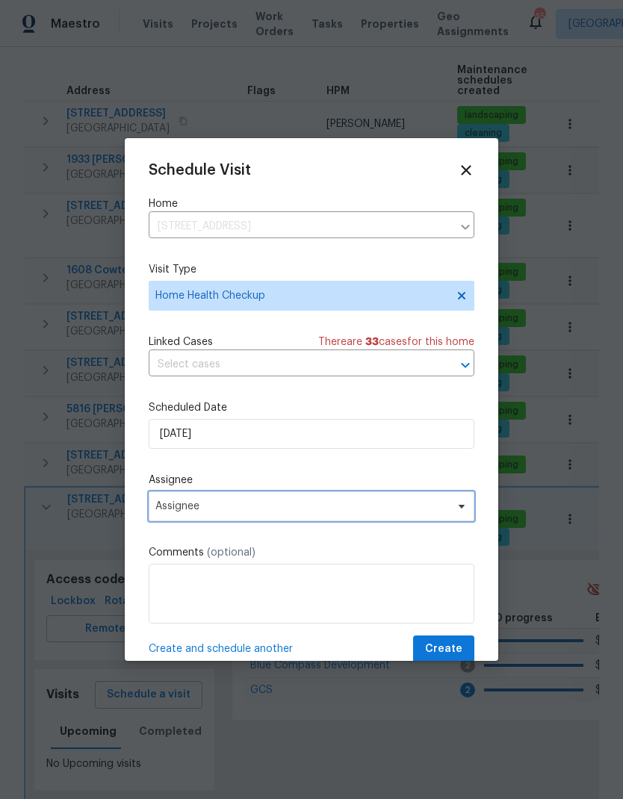
click at [414, 511] on span "Assignee" at bounding box center [301, 506] width 293 height 12
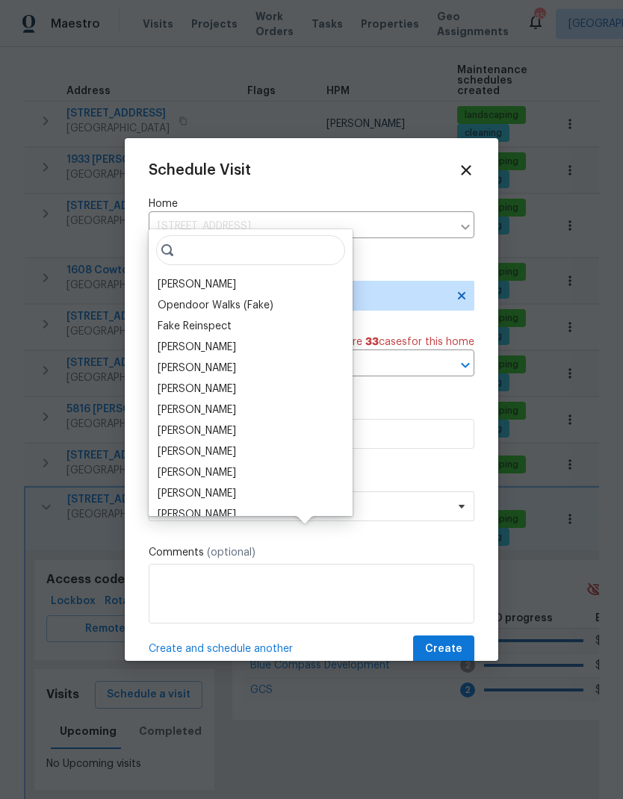
click at [244, 274] on div "[PERSON_NAME]" at bounding box center [250, 284] width 195 height 21
click at [209, 277] on div "[PERSON_NAME]" at bounding box center [197, 284] width 78 height 15
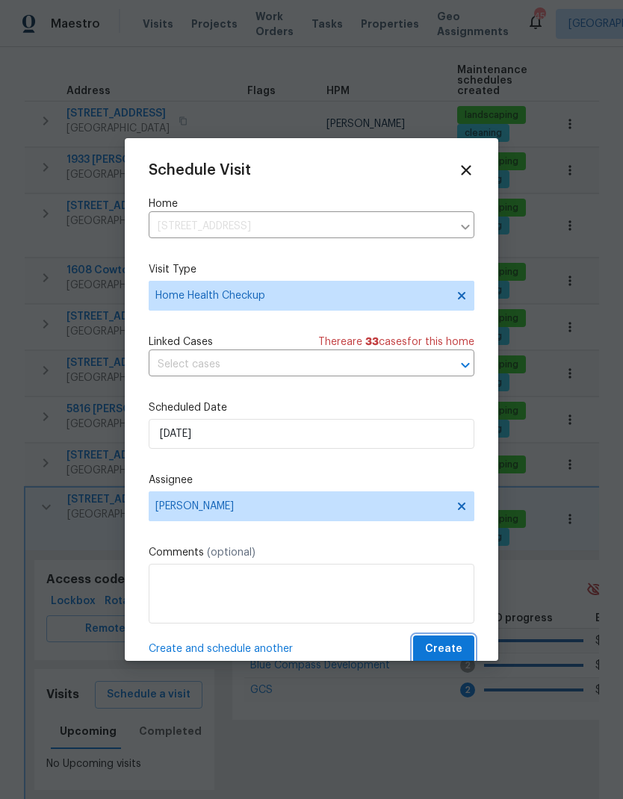
click at [449, 641] on button "Create" at bounding box center [443, 650] width 61 height 28
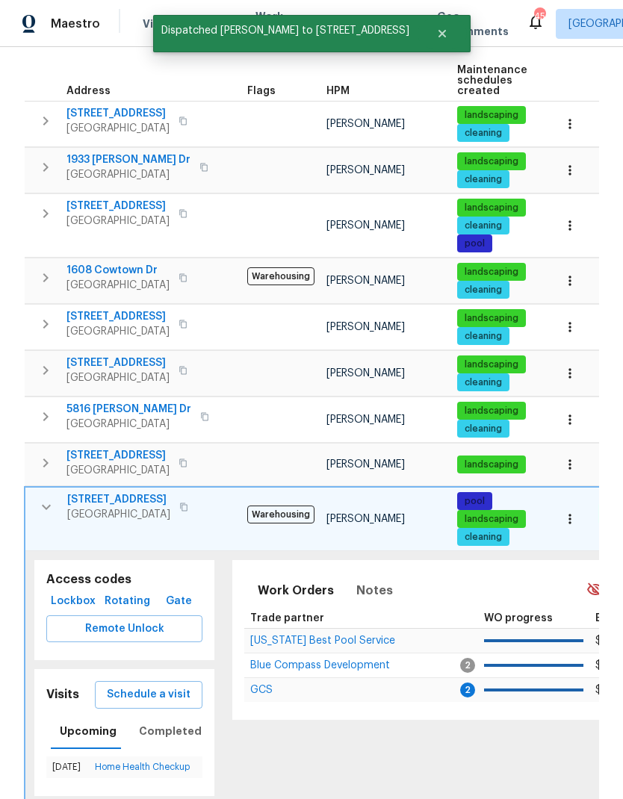
click at [45, 498] on icon "button" at bounding box center [46, 507] width 18 height 18
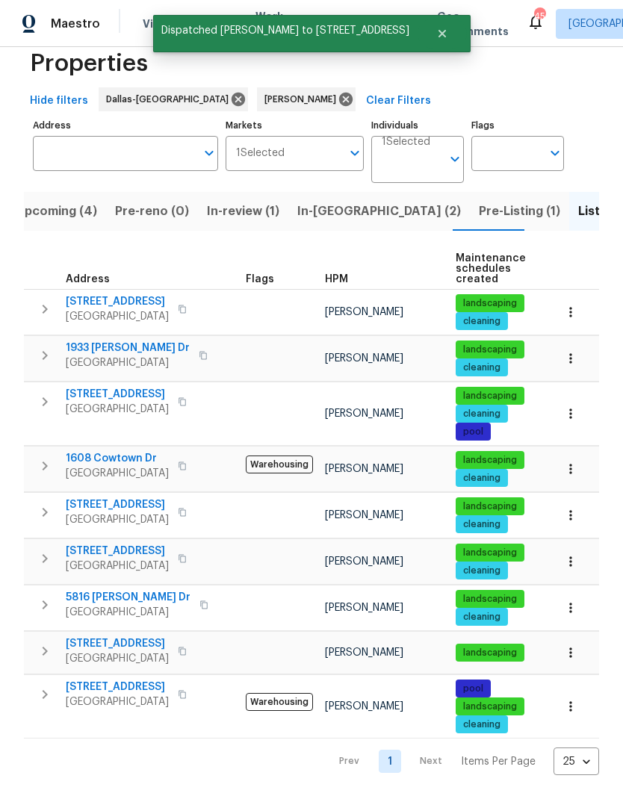
scroll to position [0, 0]
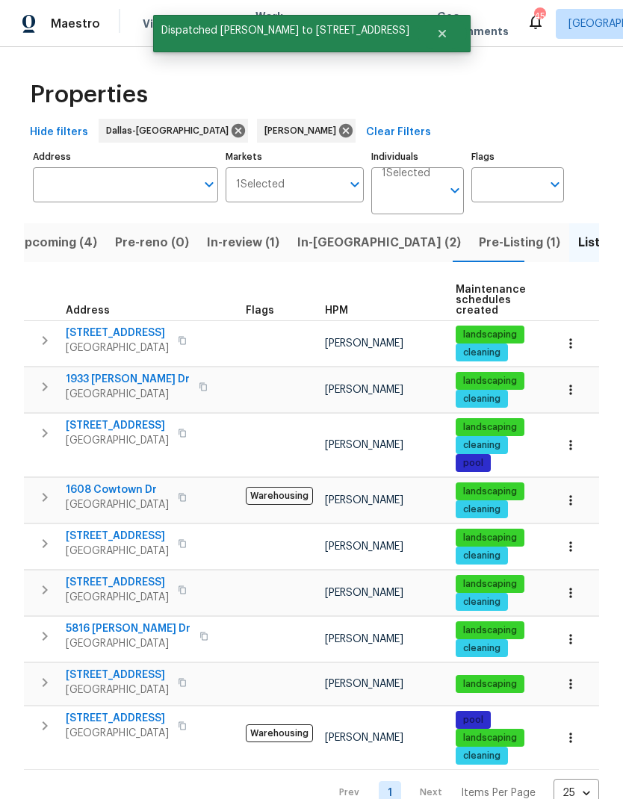
click at [101, 482] on span "1608 Cowtown Dr" at bounding box center [117, 489] width 103 height 15
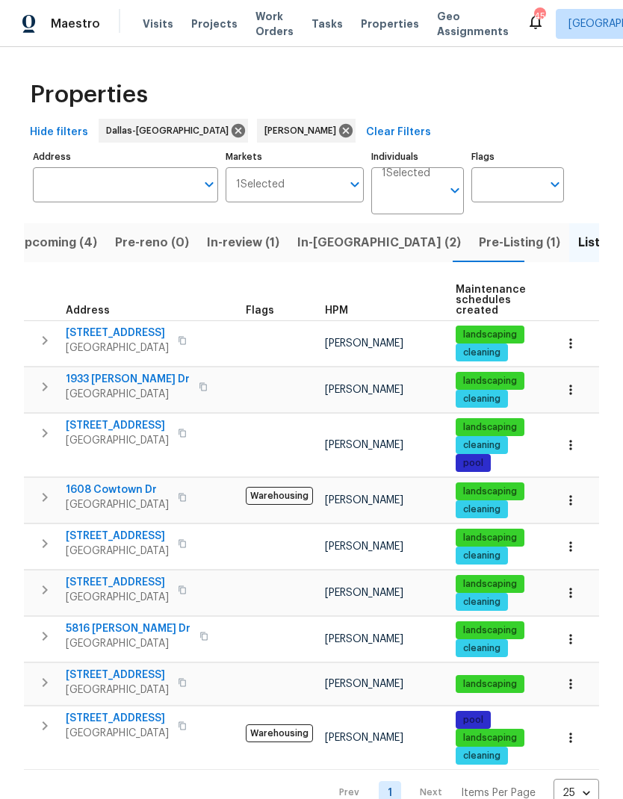
click at [40, 488] on icon "button" at bounding box center [45, 497] width 18 height 18
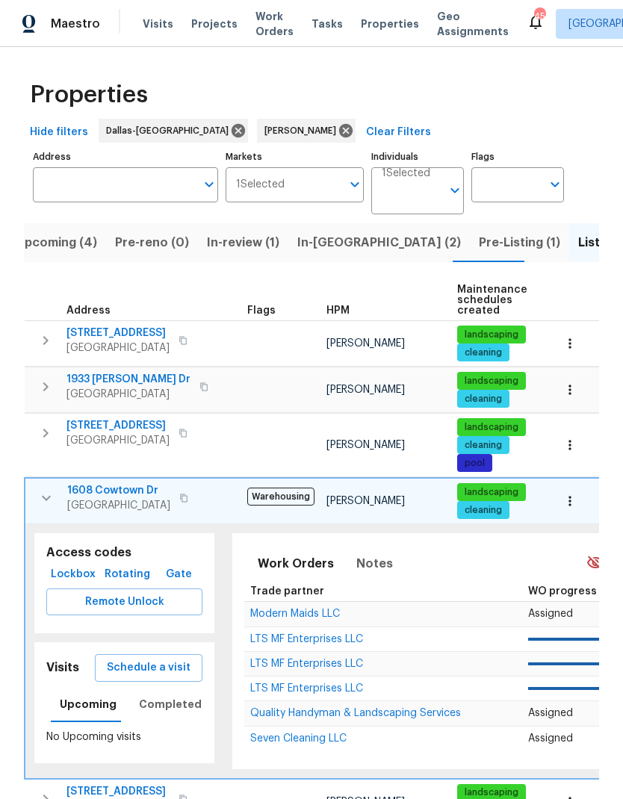
click at [147, 659] on span "Schedule a visit" at bounding box center [149, 668] width 84 height 19
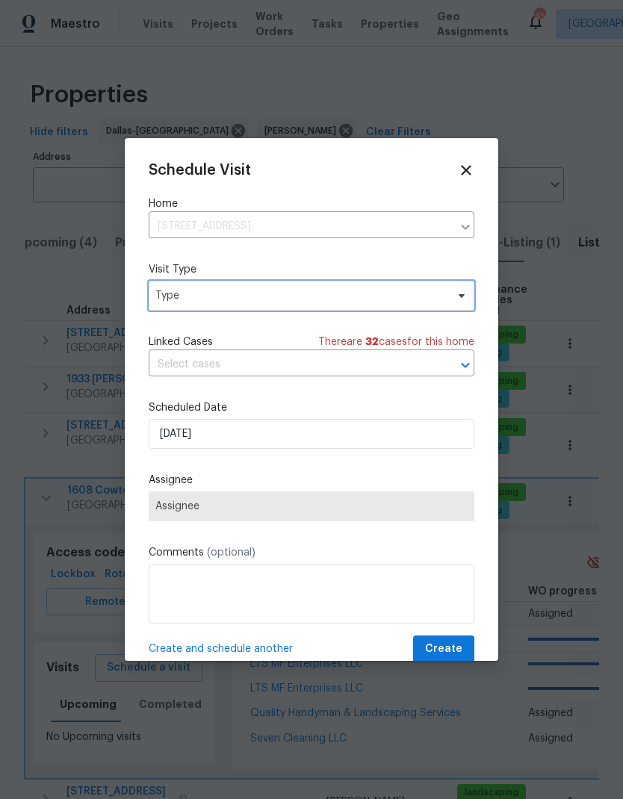
click at [189, 288] on span "Type" at bounding box center [312, 296] width 326 height 30
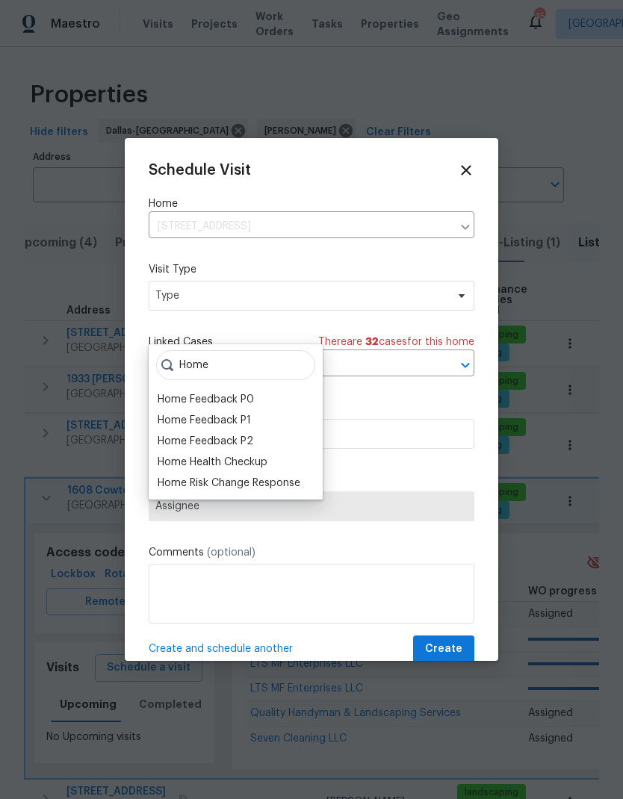
type input "Home"
click at [199, 455] on div "Home Health Checkup" at bounding box center [213, 462] width 110 height 15
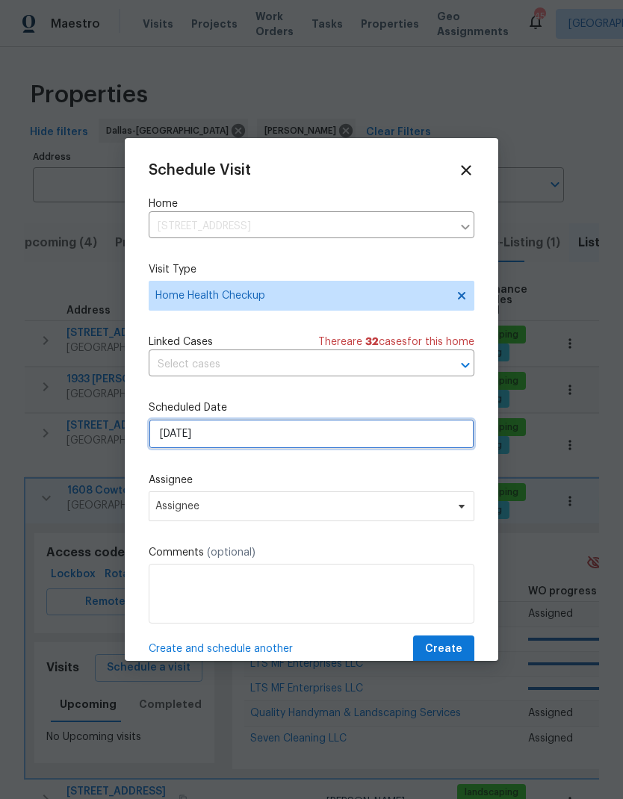
click at [418, 427] on input "10/14/2025" at bounding box center [312, 434] width 326 height 30
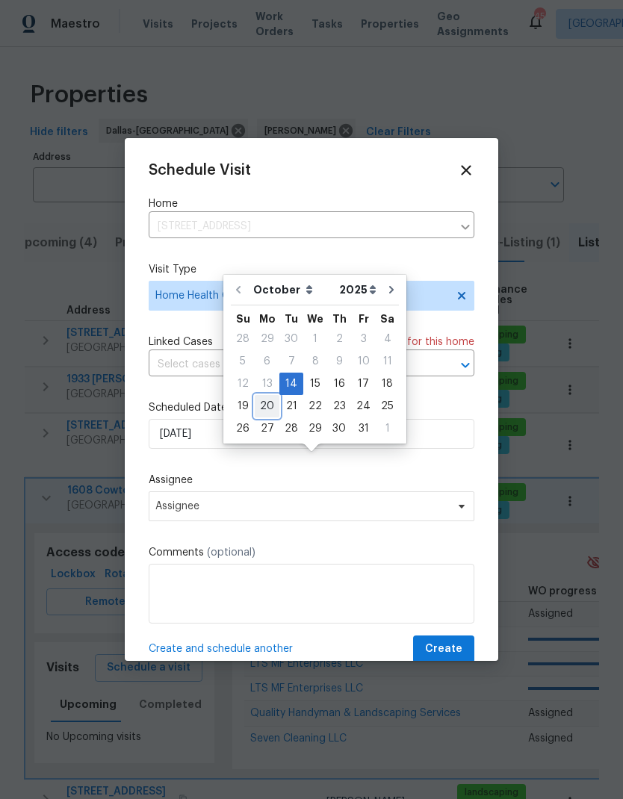
click at [264, 396] on div "20" at bounding box center [267, 406] width 25 height 21
type input "10/20/2025"
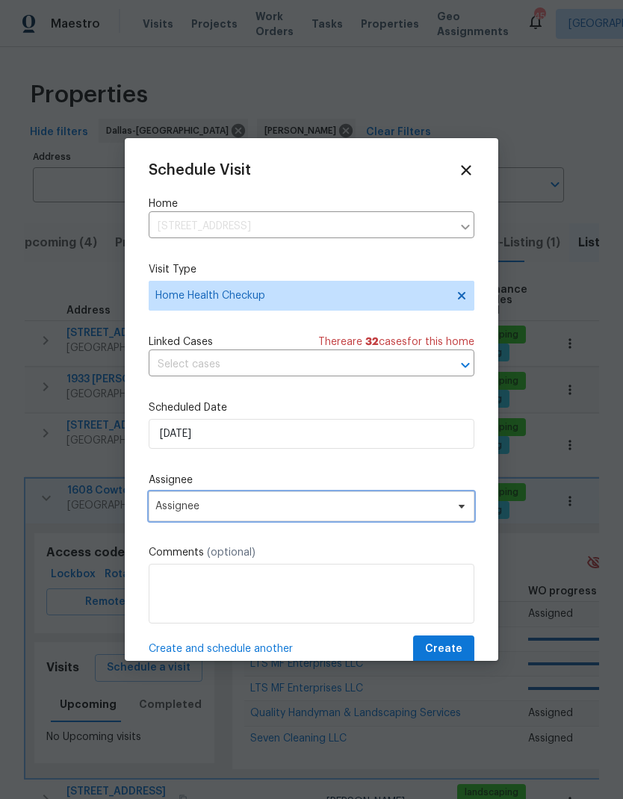
click at [406, 506] on span "Assignee" at bounding box center [301, 506] width 293 height 12
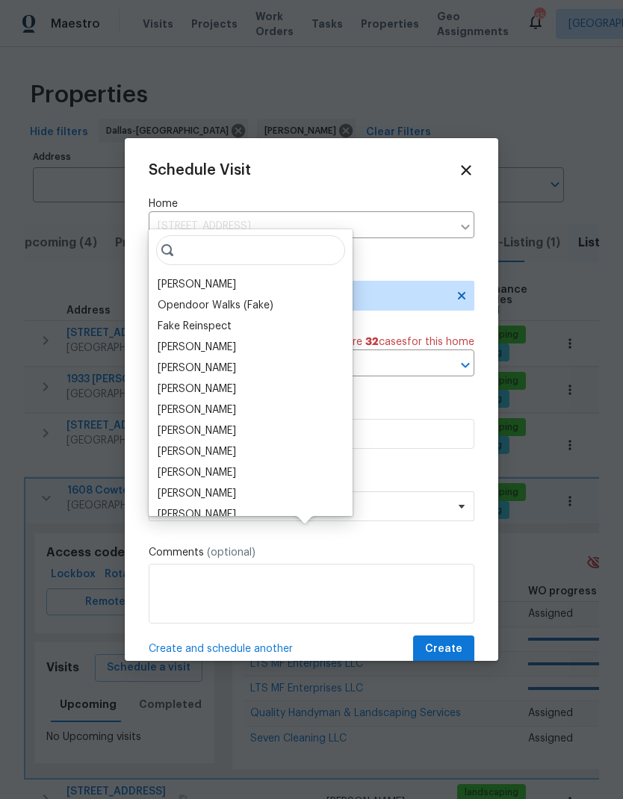
click at [216, 277] on div "[PERSON_NAME]" at bounding box center [197, 284] width 78 height 15
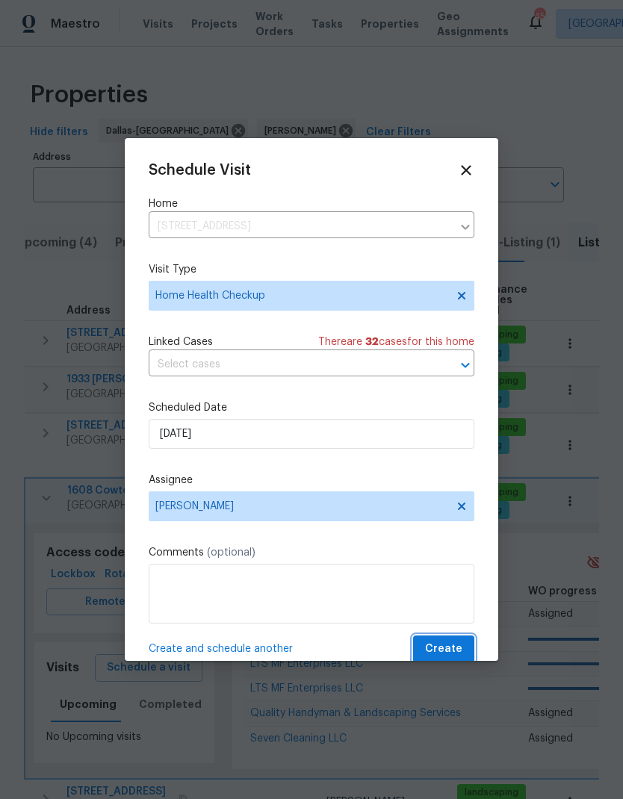
click at [453, 648] on span "Create" at bounding box center [443, 649] width 37 height 19
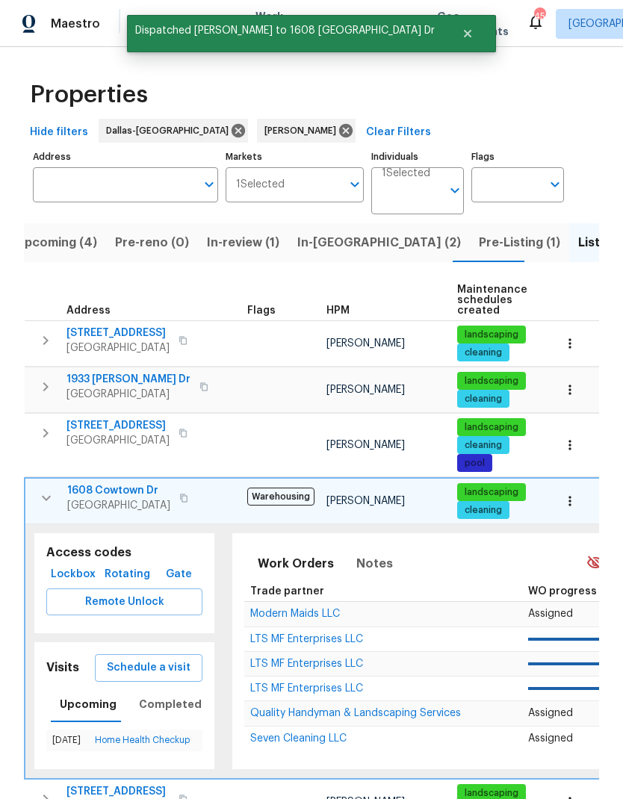
click at [36, 483] on button "button" at bounding box center [46, 498] width 30 height 30
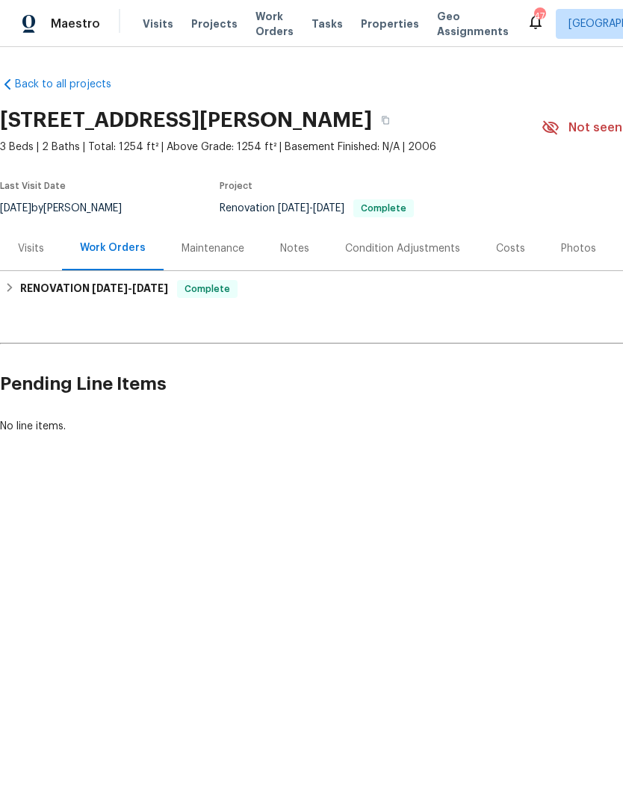
click at [24, 243] on div "Visits" at bounding box center [31, 248] width 26 height 15
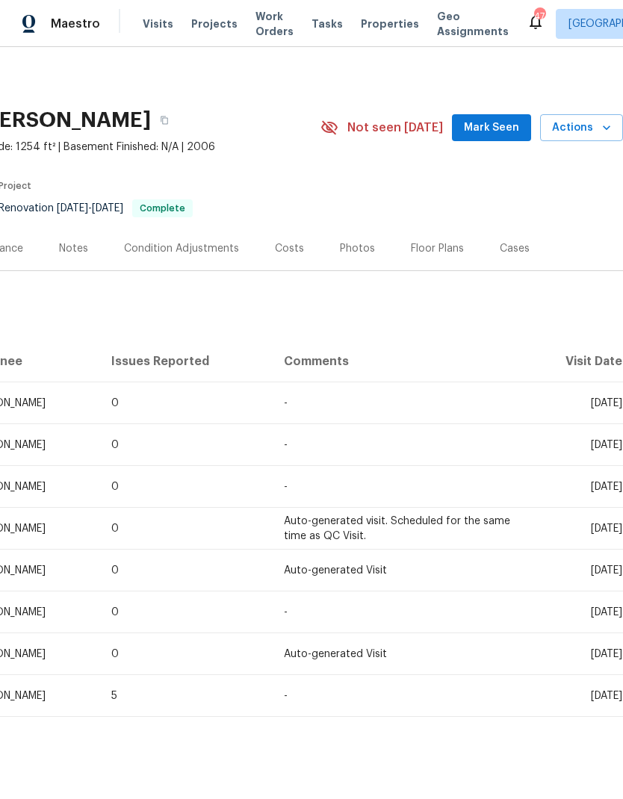
scroll to position [0, 221]
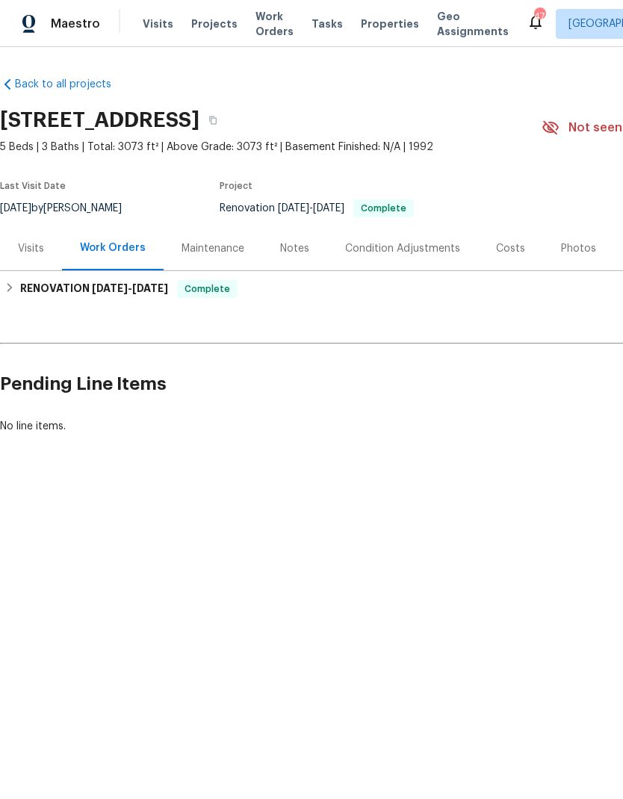
click at [35, 247] on div "Visits" at bounding box center [31, 248] width 26 height 15
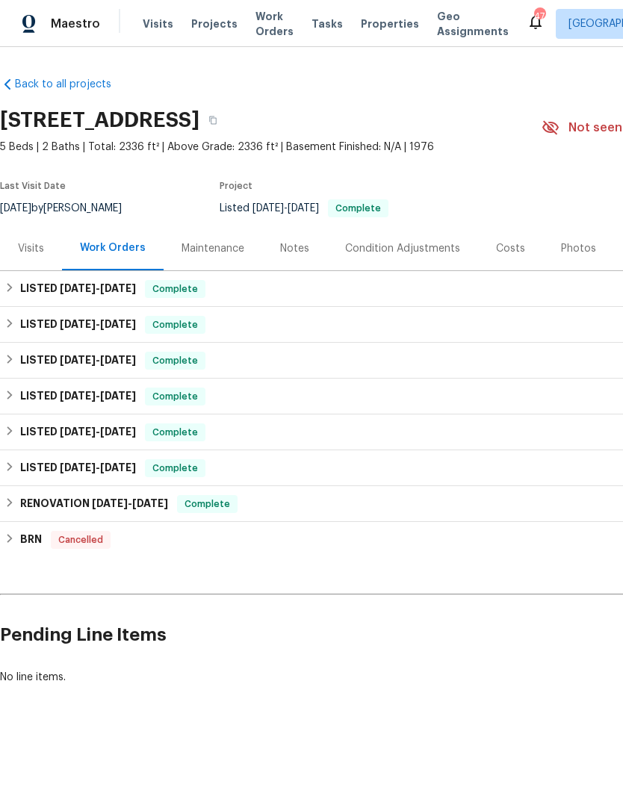
click at [33, 234] on div "Visits" at bounding box center [31, 248] width 62 height 44
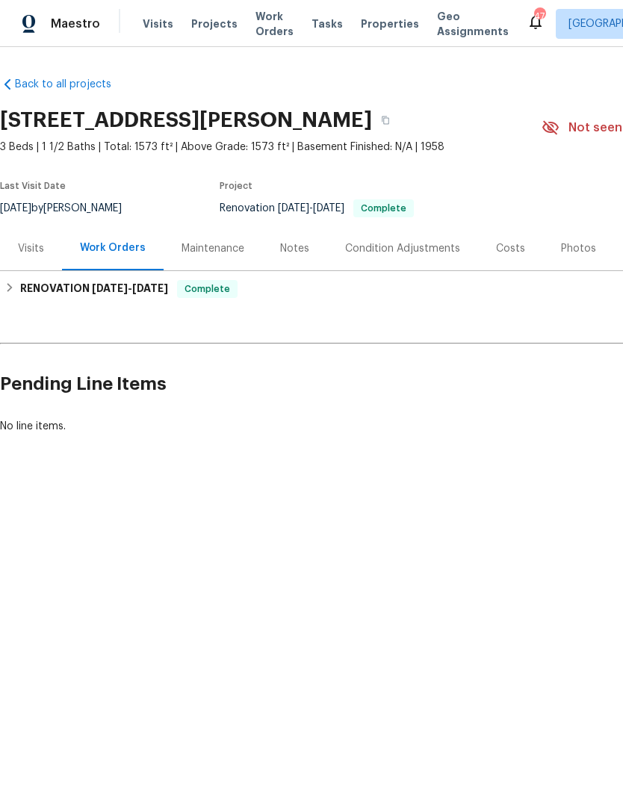
click at [36, 240] on div "Visits" at bounding box center [31, 248] width 62 height 44
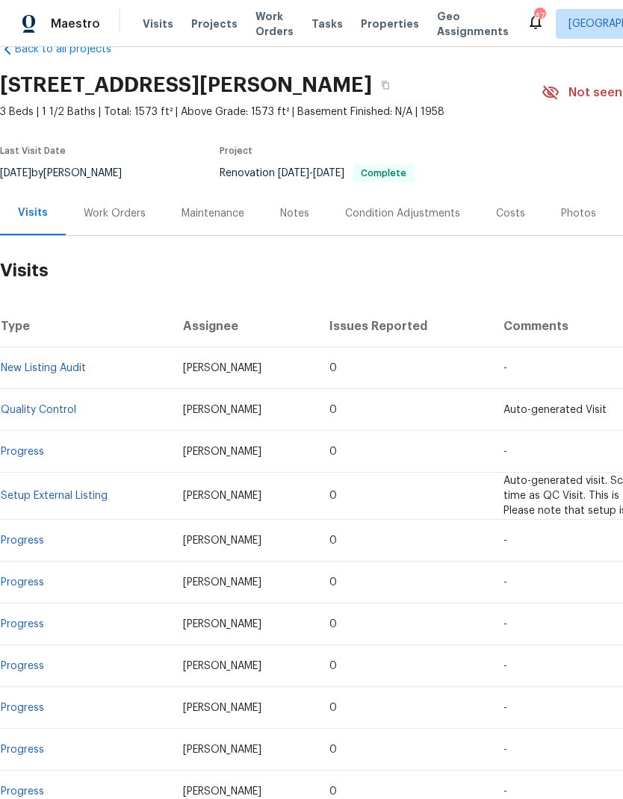
scroll to position [35, 0]
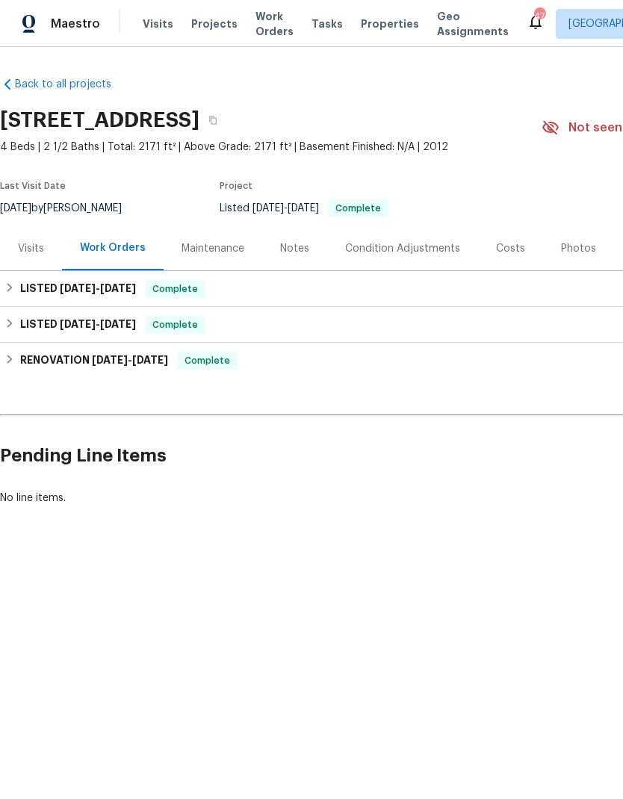
click at [30, 243] on div "Visits" at bounding box center [31, 248] width 26 height 15
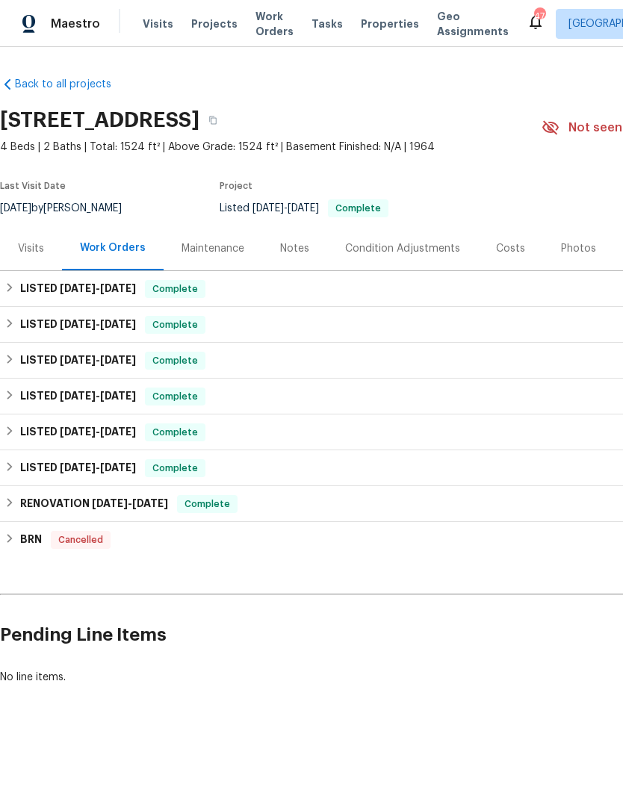
click at [30, 248] on div "Visits" at bounding box center [31, 248] width 26 height 15
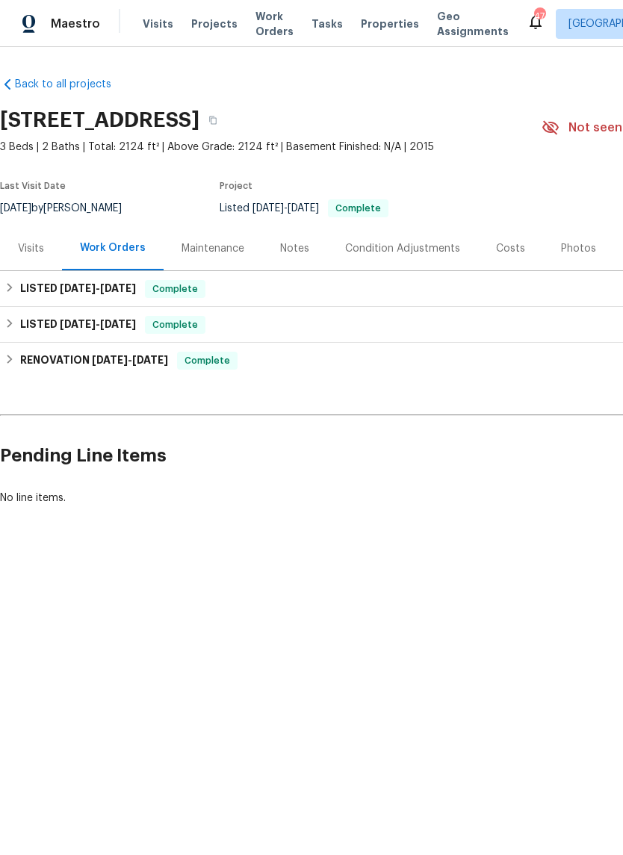
click at [33, 245] on div "Visits" at bounding box center [31, 248] width 26 height 15
